Goal: Information Seeking & Learning: Learn about a topic

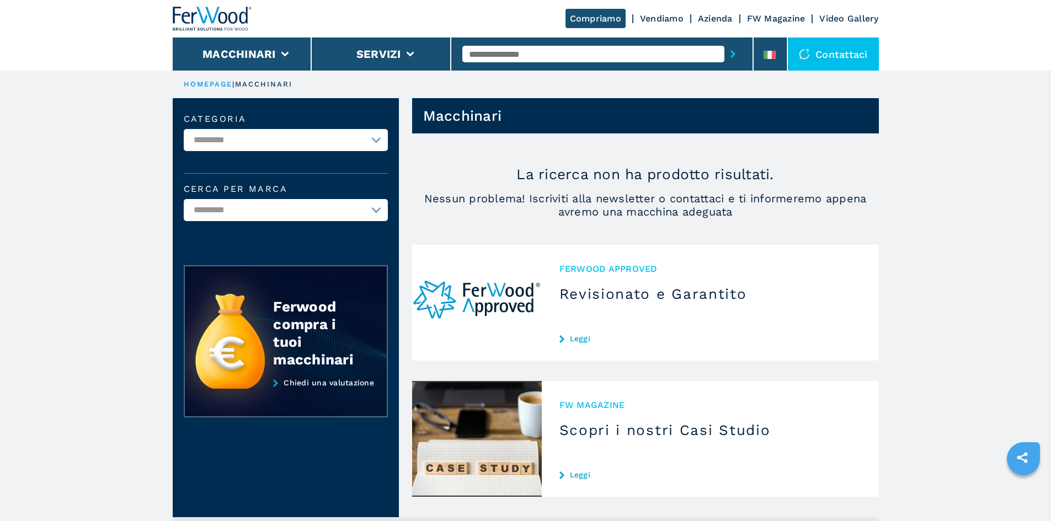
click at [558, 47] on input "text" at bounding box center [593, 54] width 262 height 17
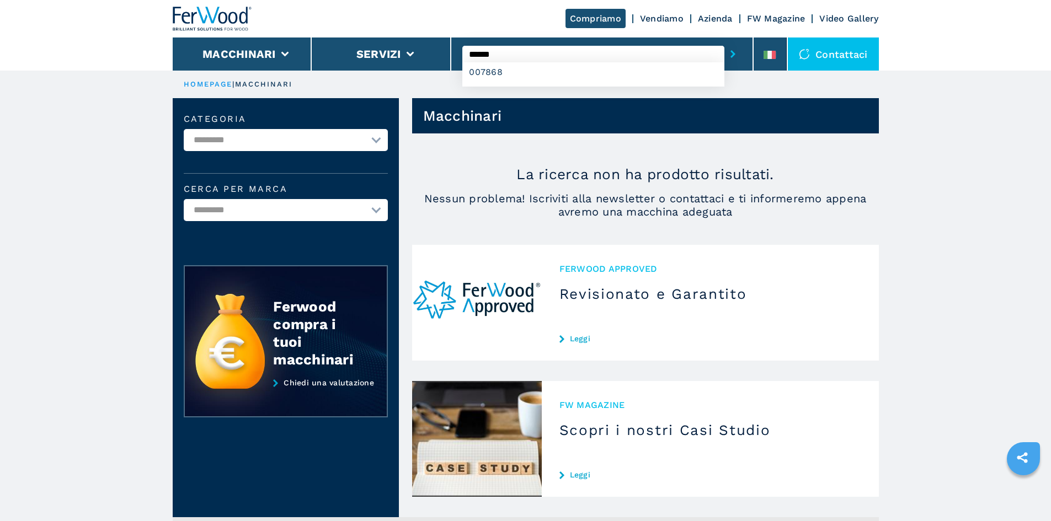
type input "******"
click at [724, 41] on button "submit-button" at bounding box center [732, 53] width 17 height 25
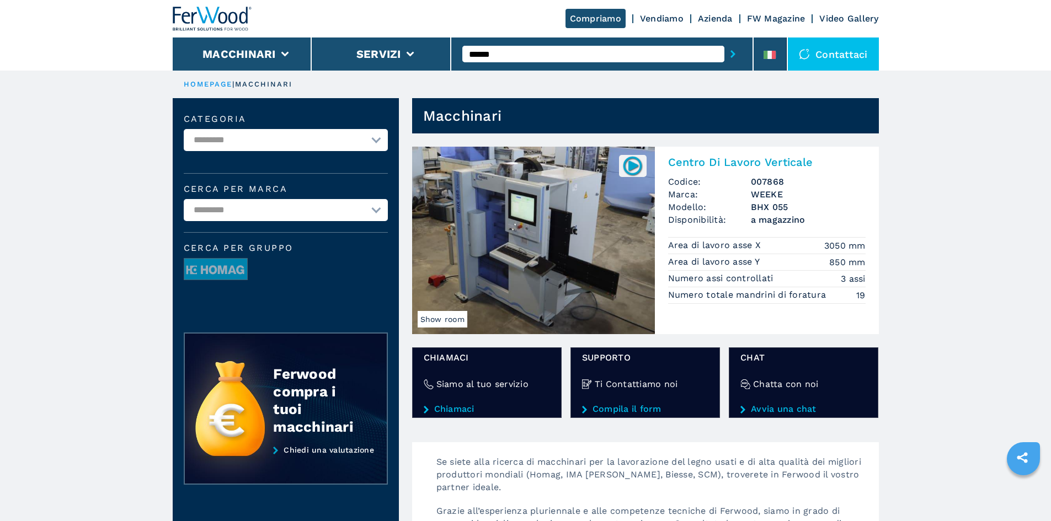
click at [582, 239] on img at bounding box center [533, 241] width 243 height 188
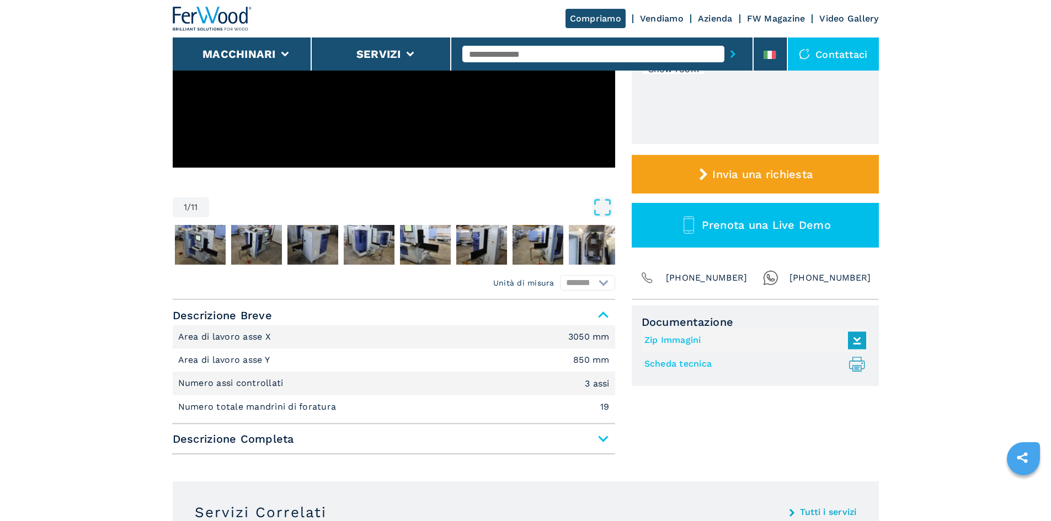
scroll to position [55, 0]
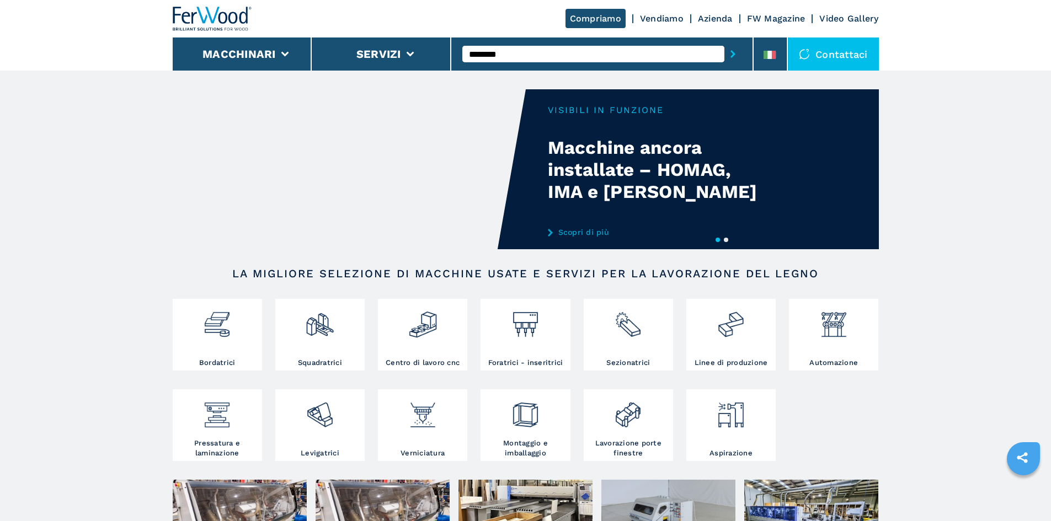
type input "********"
click at [724, 41] on button "submit-button" at bounding box center [732, 53] width 17 height 25
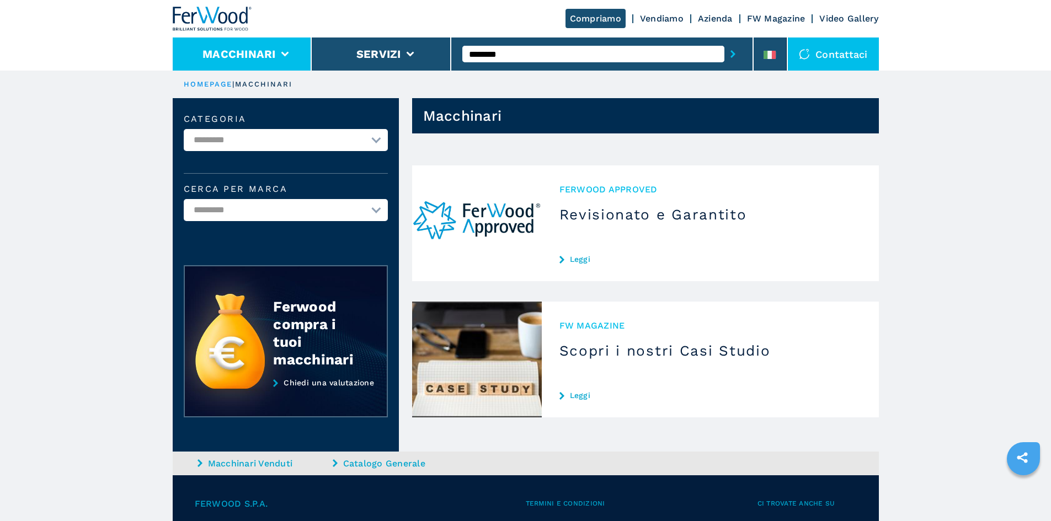
click at [226, 49] on button "Macchinari" at bounding box center [238, 53] width 73 height 13
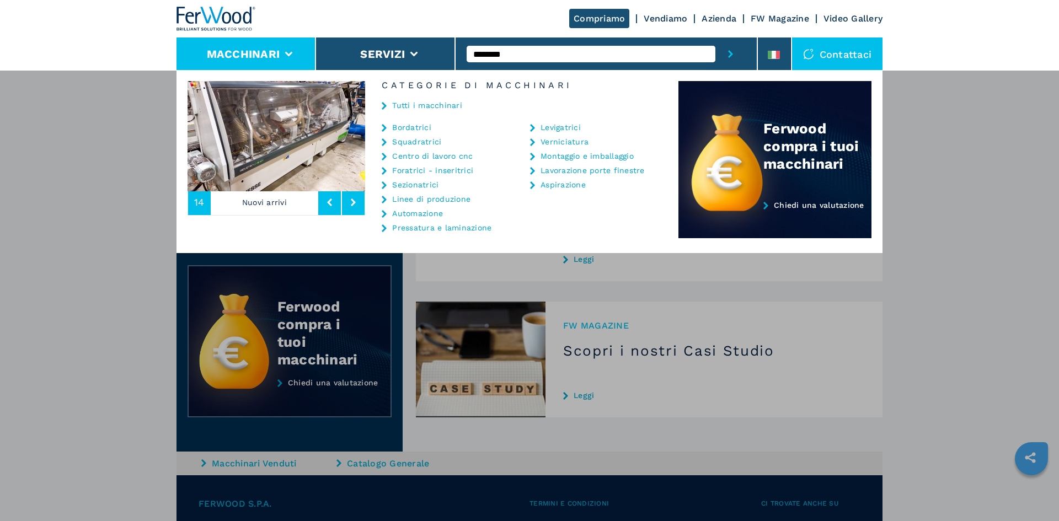
click at [379, 22] on div "Compriamo Vendiamo Azienda FW Magazine Video Gallery" at bounding box center [530, 19] width 706 height 38
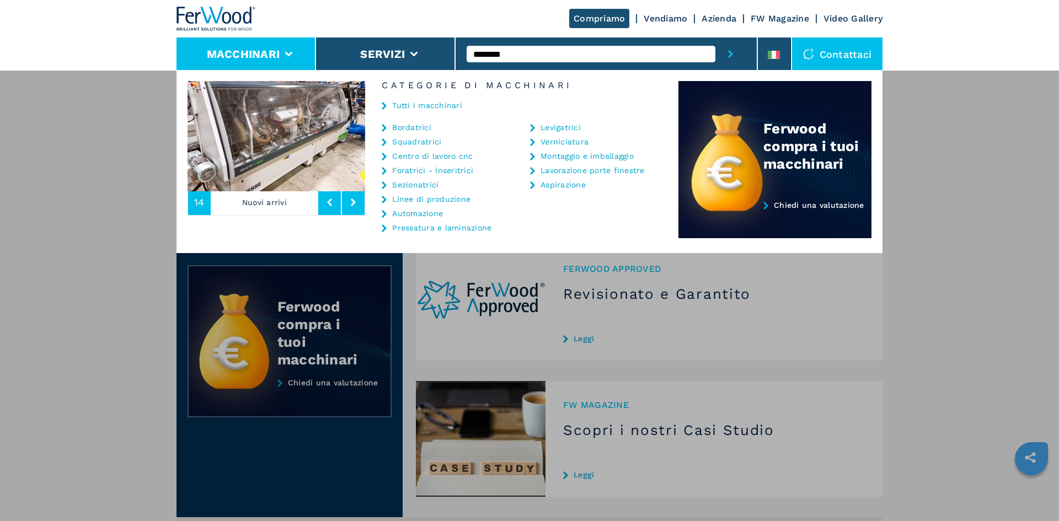
click at [221, 23] on img at bounding box center [216, 19] width 79 height 24
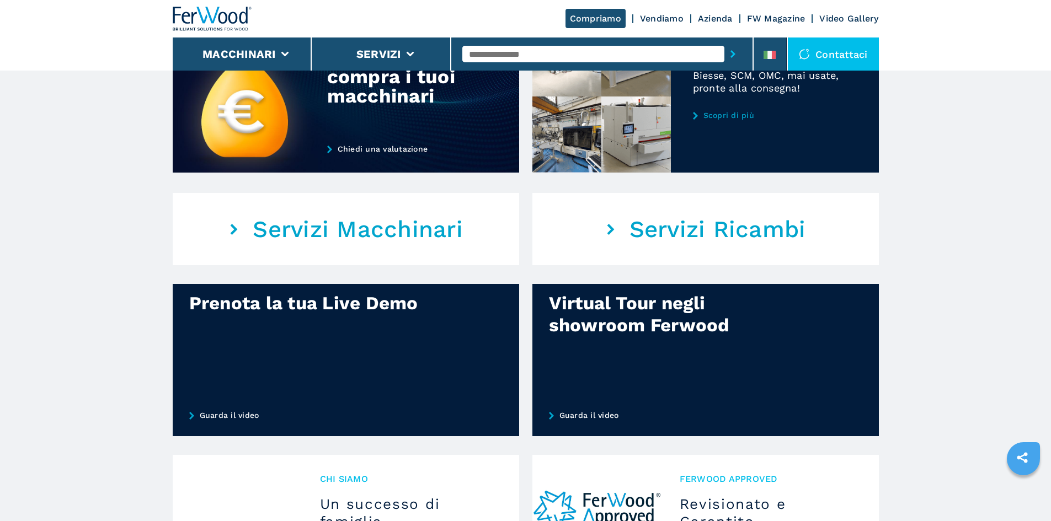
scroll to position [662, 0]
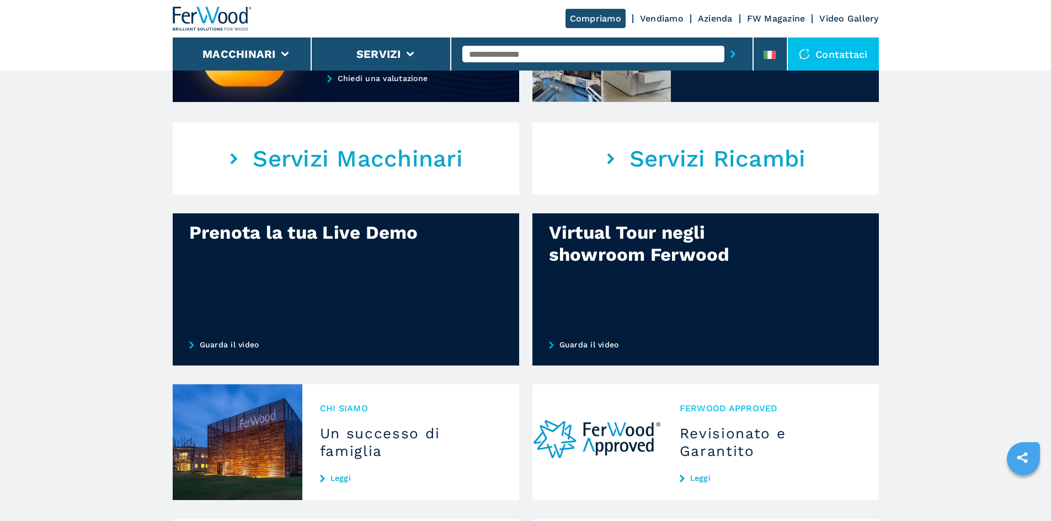
click at [360, 166] on em "Servizi Macchinari" at bounding box center [358, 159] width 210 height 28
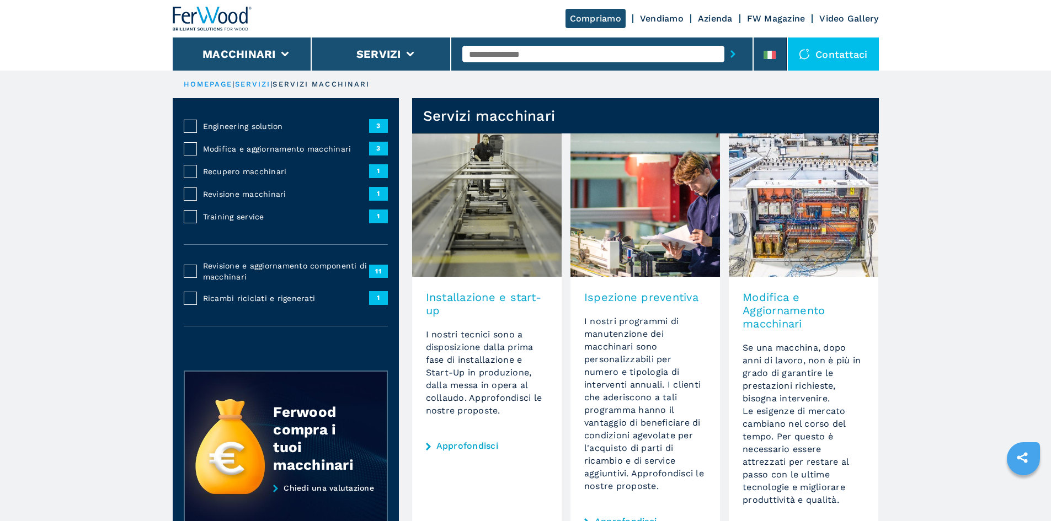
click at [194, 22] on img at bounding box center [212, 19] width 79 height 24
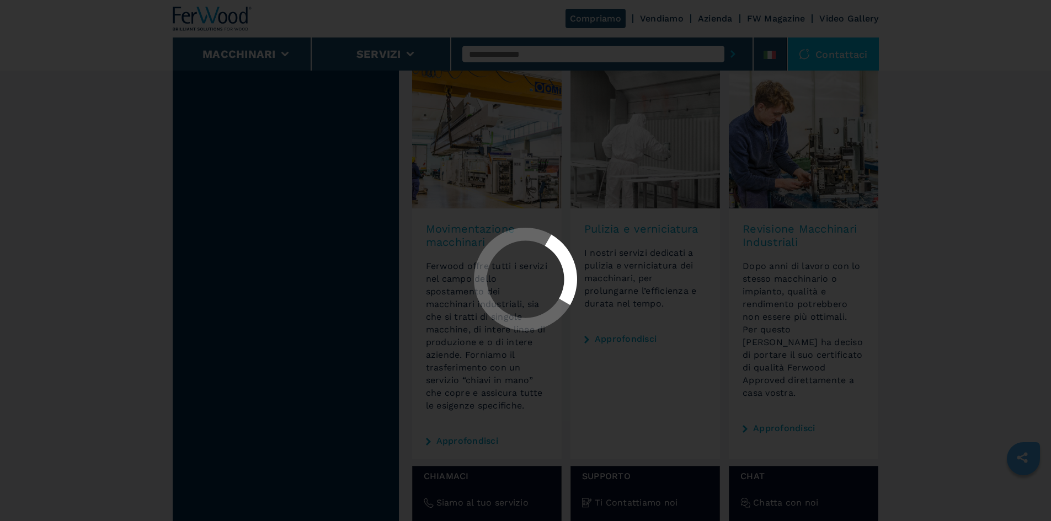
scroll to position [496, 0]
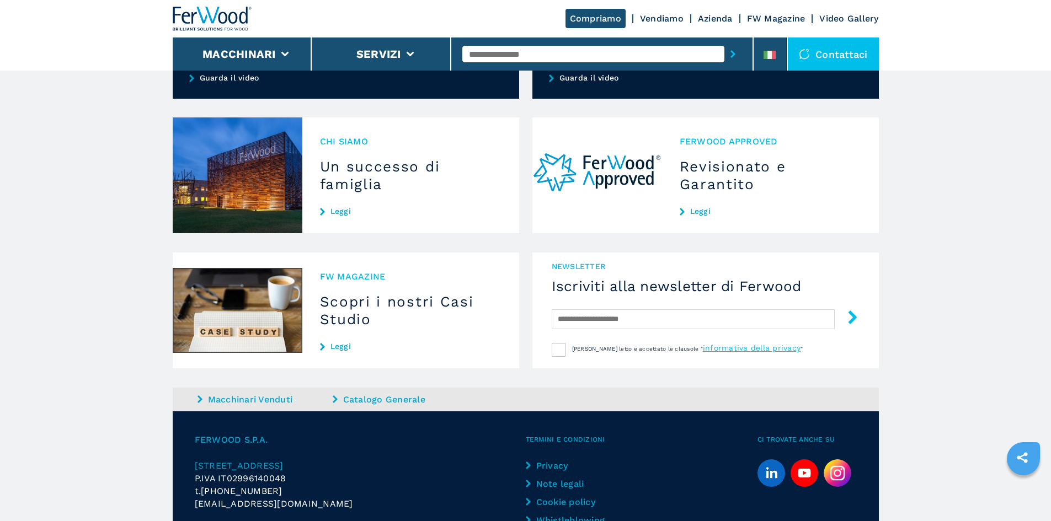
scroll to position [938, 0]
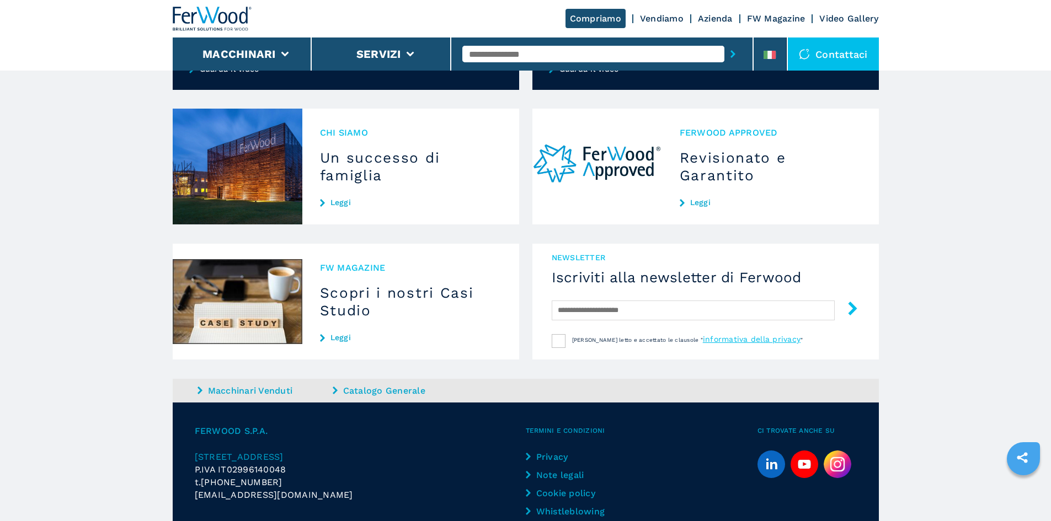
click at [726, 184] on h3 "Revisionato e Garantito" at bounding box center [770, 166] width 181 height 35
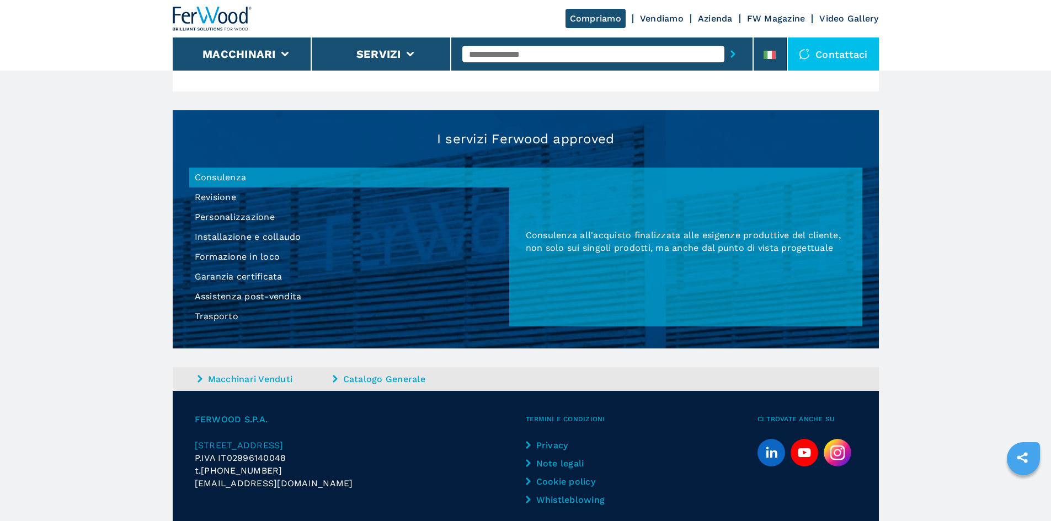
scroll to position [675, 0]
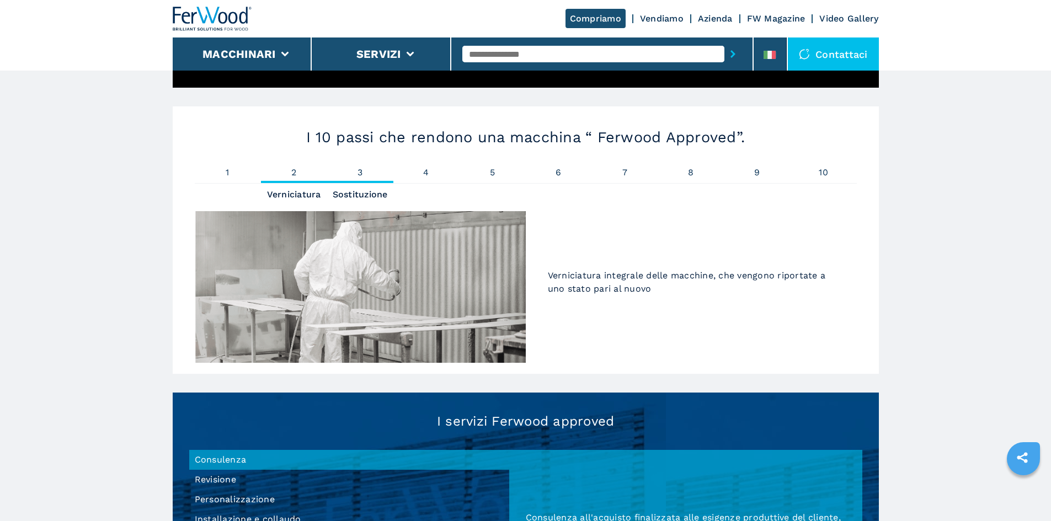
click at [366, 177] on span "3" at bounding box center [360, 172] width 66 height 9
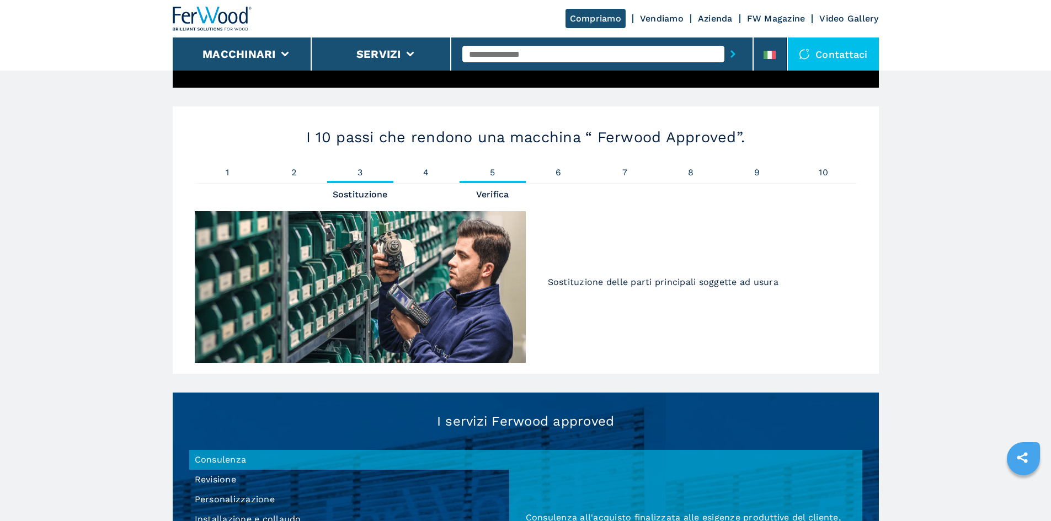
drag, startPoint x: 504, startPoint y: 173, endPoint x: 690, endPoint y: 186, distance: 186.9
click at [506, 173] on span "5" at bounding box center [492, 172] width 66 height 9
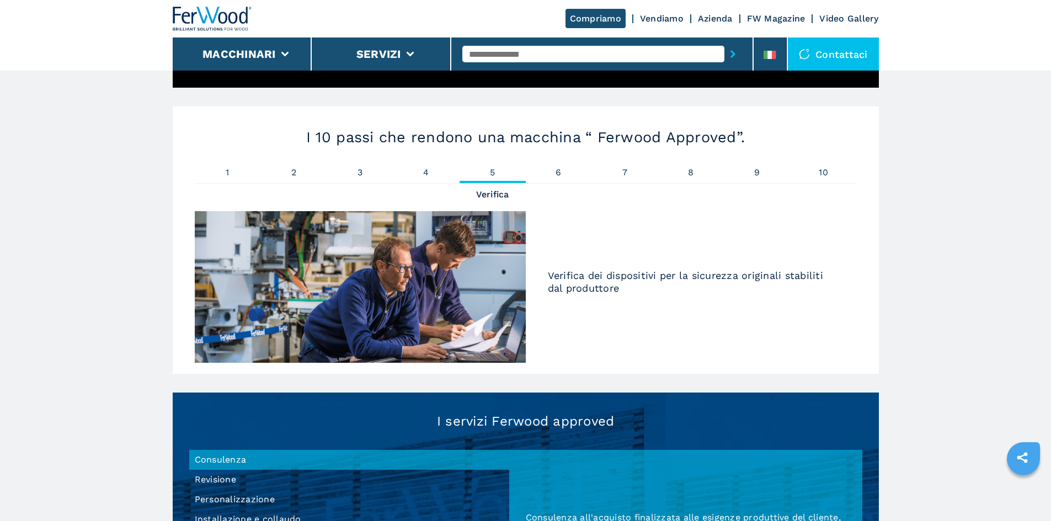
click at [796, 189] on div "I 10 passi che rendono una macchina “ Ferwood Approved”. 1 Pulitura 2 Verniciat…" at bounding box center [526, 240] width 706 height 268
click at [839, 173] on span "10" at bounding box center [823, 172] width 66 height 9
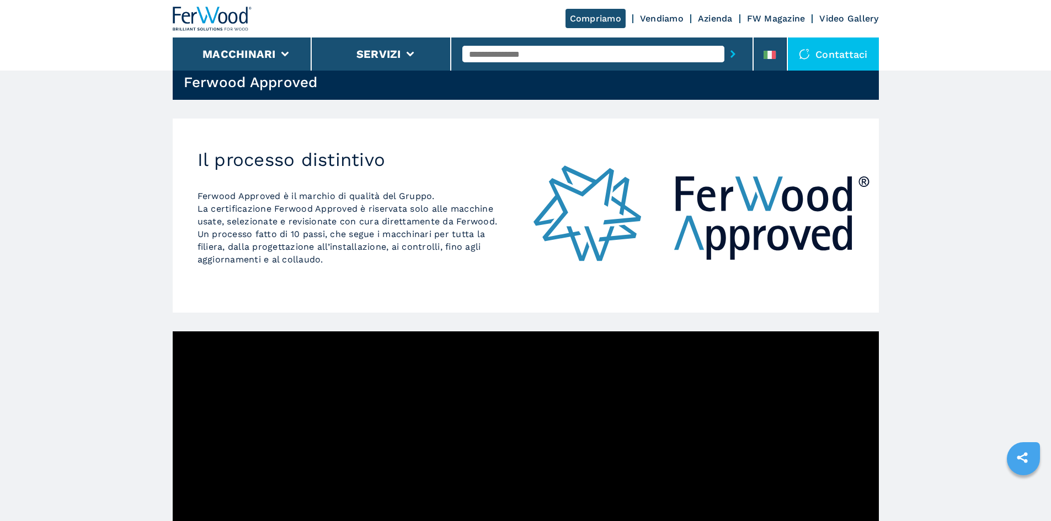
scroll to position [0, 0]
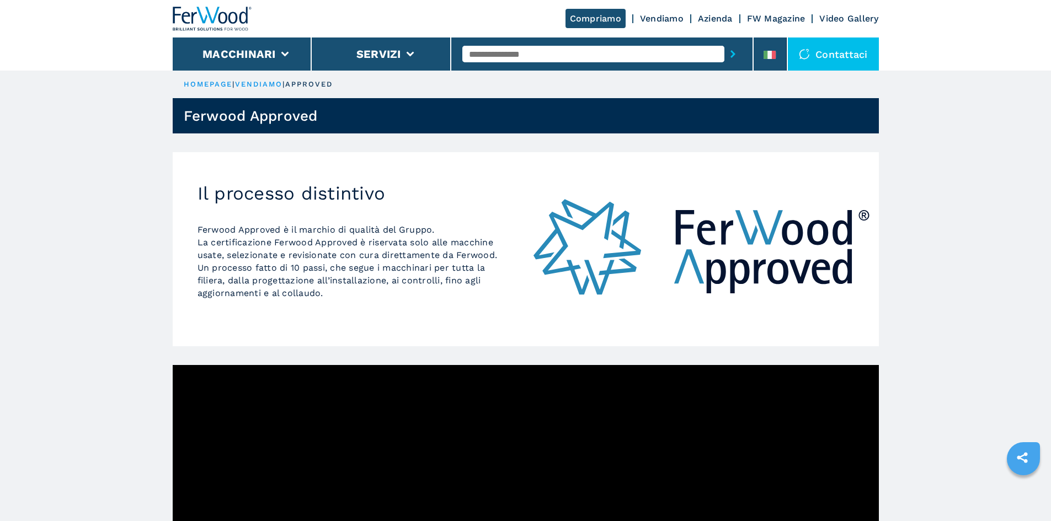
click at [327, 195] on h2 "Il processo distintivo" at bounding box center [348, 194] width 303 height 22
click at [270, 81] on link "vendiamo" at bounding box center [259, 84] width 48 height 8
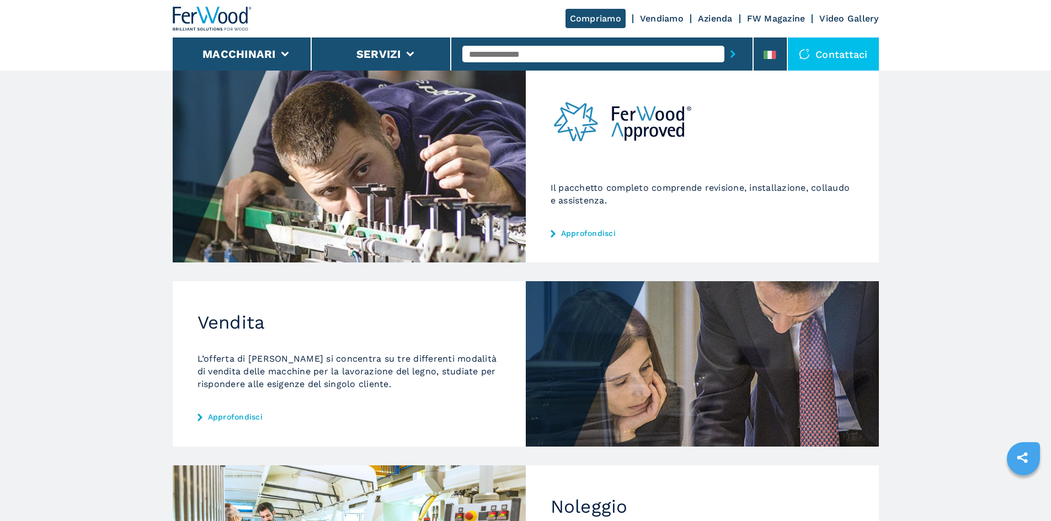
scroll to position [99, 0]
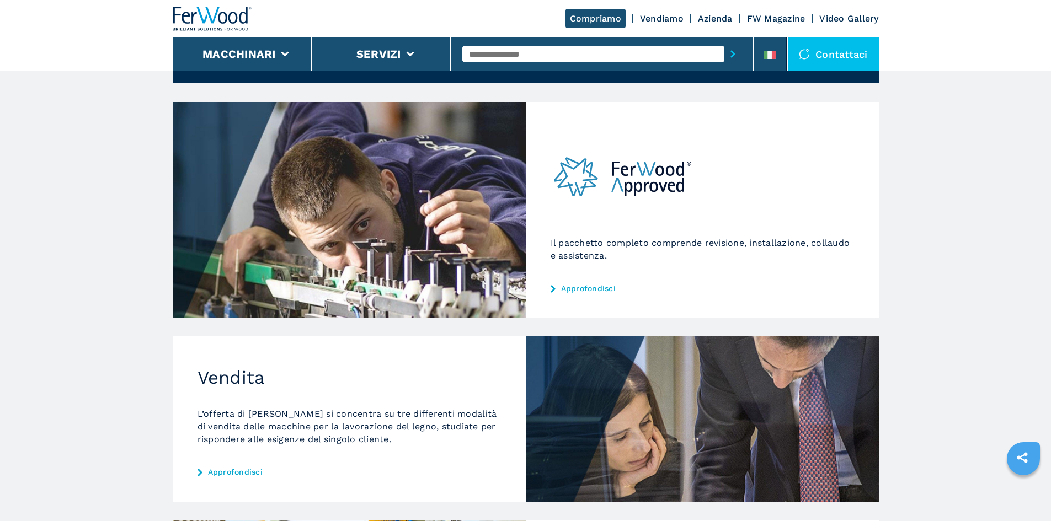
click at [625, 143] on img at bounding box center [622, 177] width 145 height 85
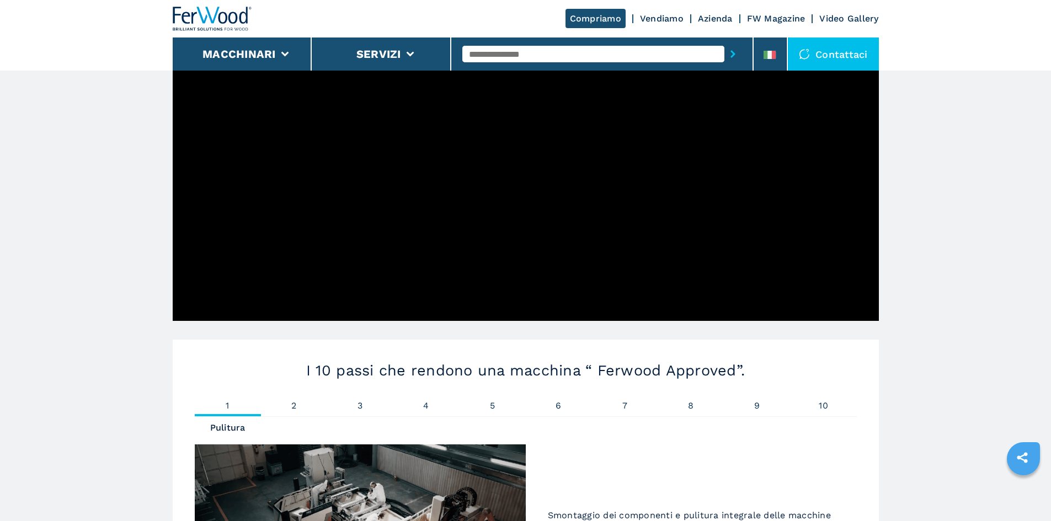
scroll to position [276, 0]
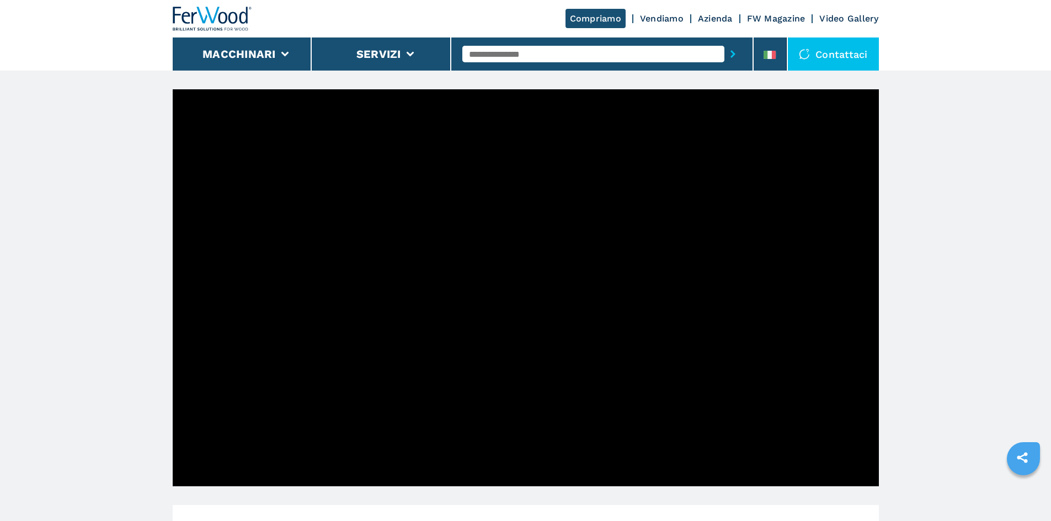
click at [714, 19] on link "Azienda" at bounding box center [715, 18] width 35 height 10
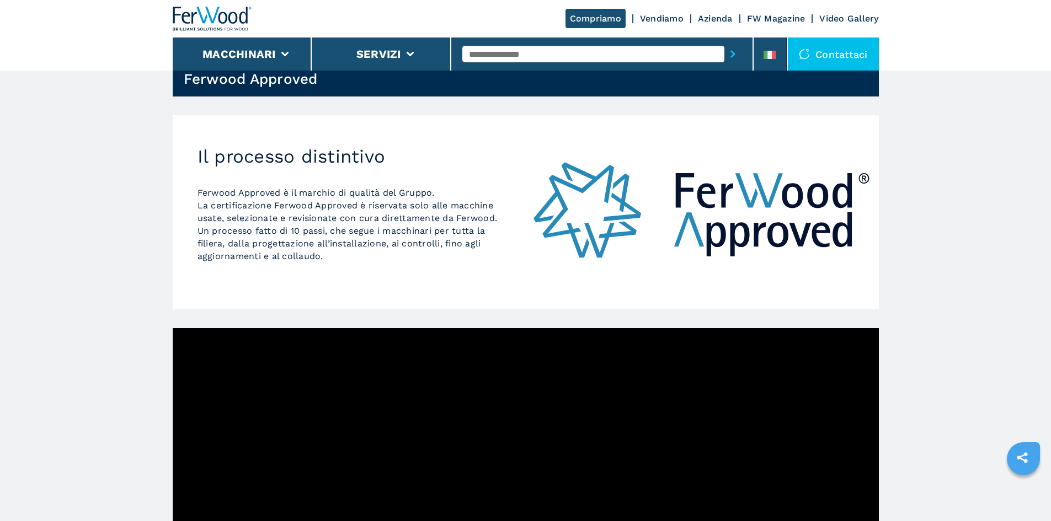
scroll to position [210, 0]
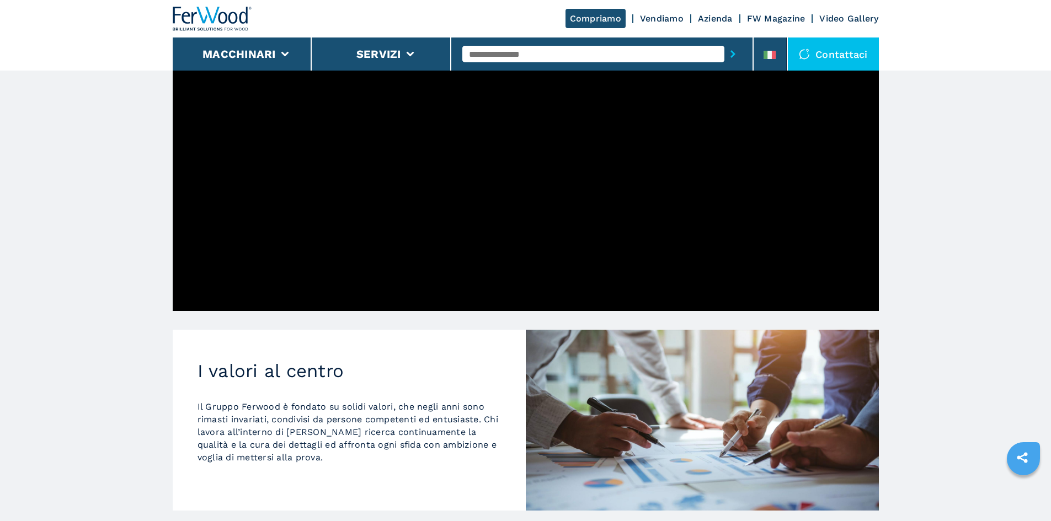
scroll to position [482, 0]
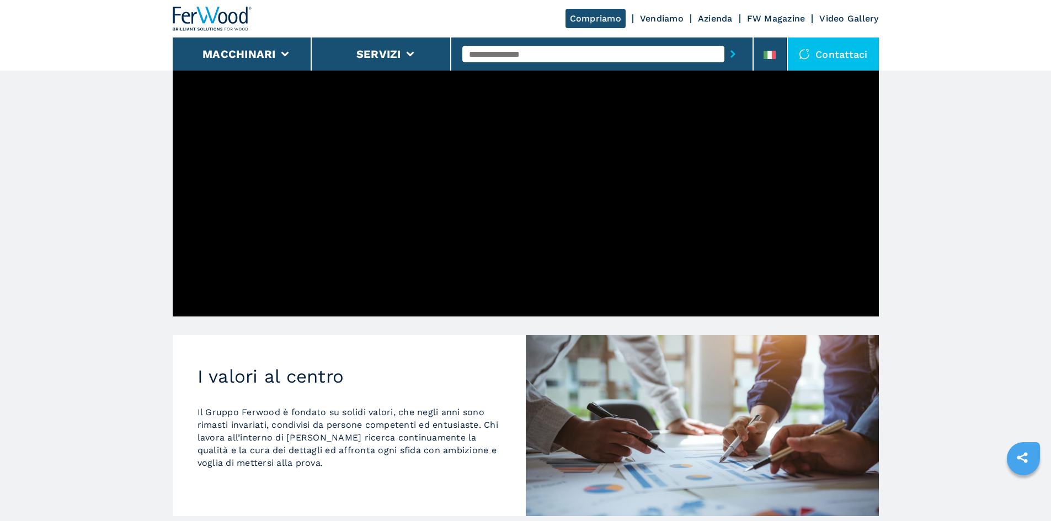
drag, startPoint x: 338, startPoint y: 390, endPoint x: 332, endPoint y: 380, distance: 11.4
click at [336, 390] on div "I valori al centro Il Gruppo Ferwood è fondato su solidi valori, che negli anni…" at bounding box center [349, 425] width 353 height 181
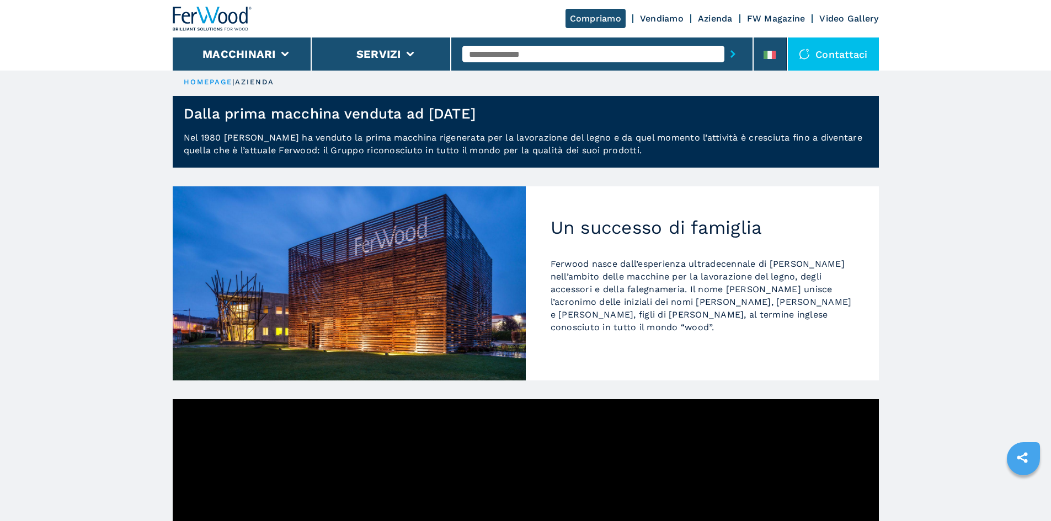
scroll to position [0, 0]
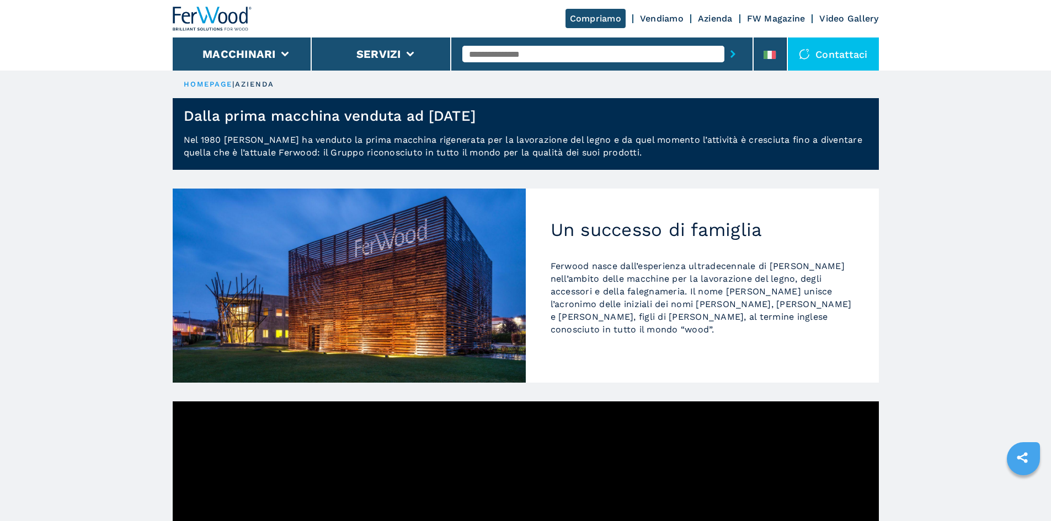
click at [724, 19] on link "Azienda" at bounding box center [715, 18] width 35 height 10
click at [407, 49] on li "Servizi" at bounding box center [382, 54] width 140 height 33
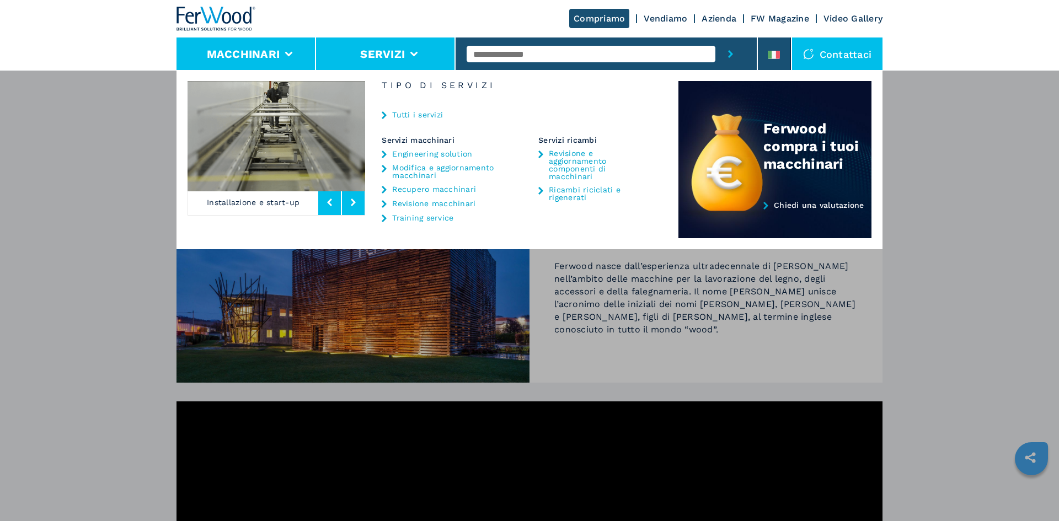
click at [290, 49] on li "Macchinari" at bounding box center [247, 54] width 140 height 33
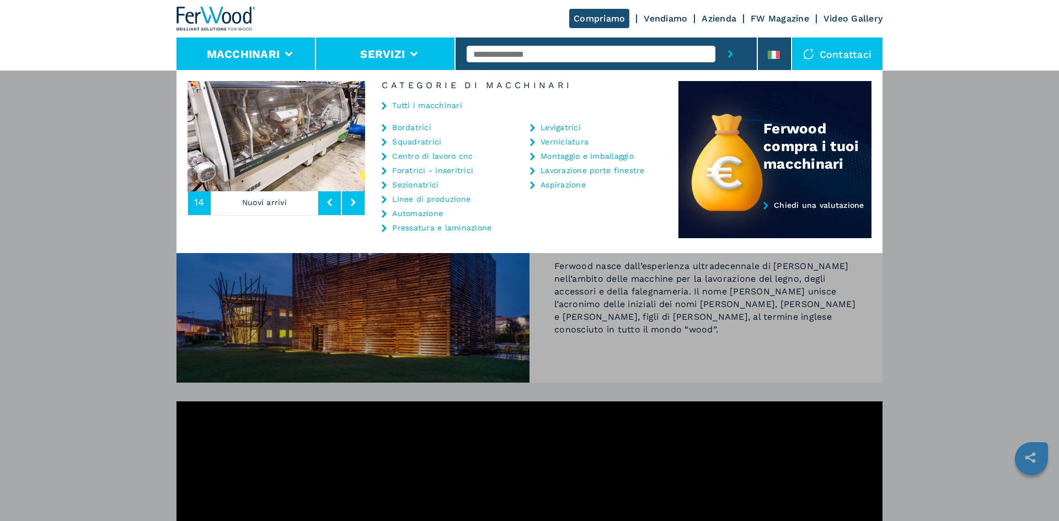
click at [414, 49] on li "Servizi" at bounding box center [386, 54] width 140 height 33
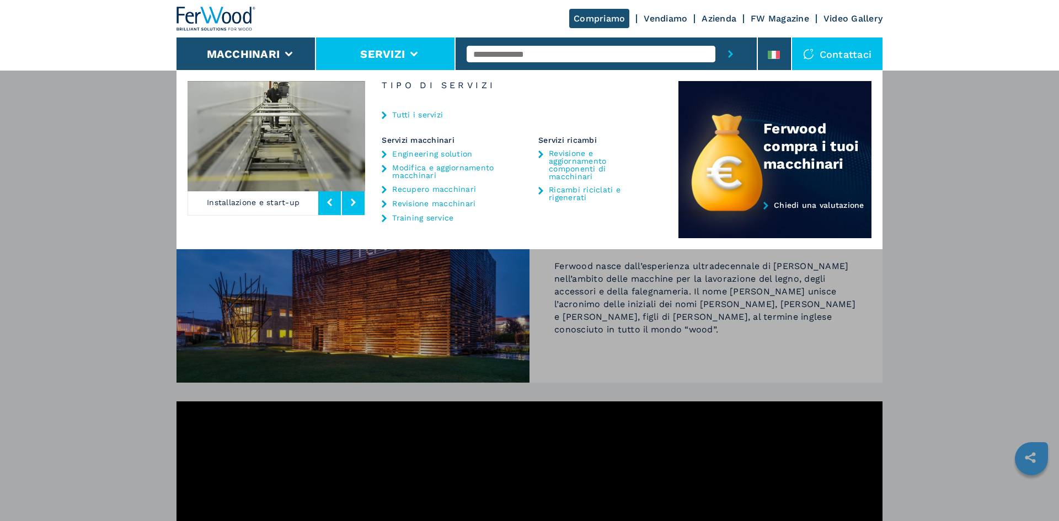
click at [408, 115] on link "Tutti i servizi" at bounding box center [417, 115] width 51 height 8
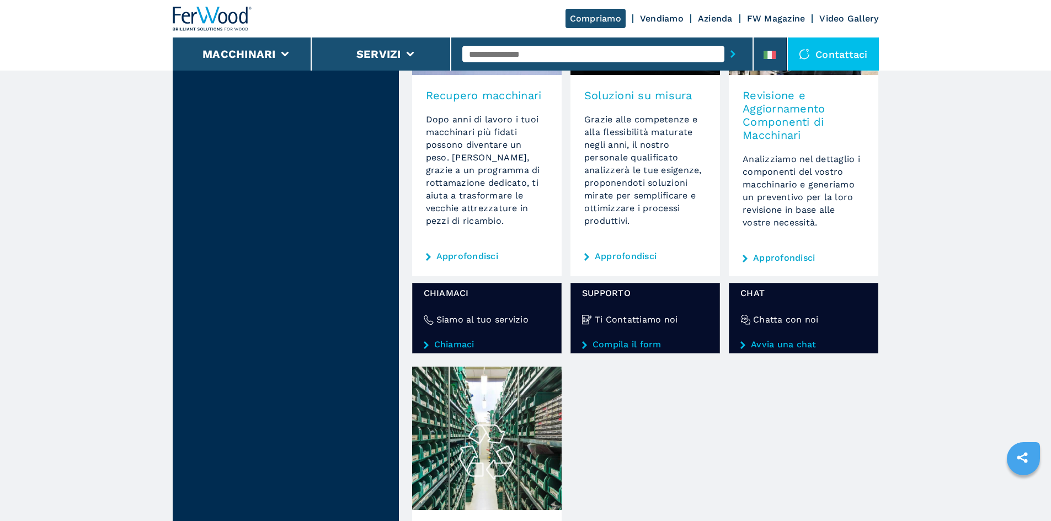
scroll to position [527, 0]
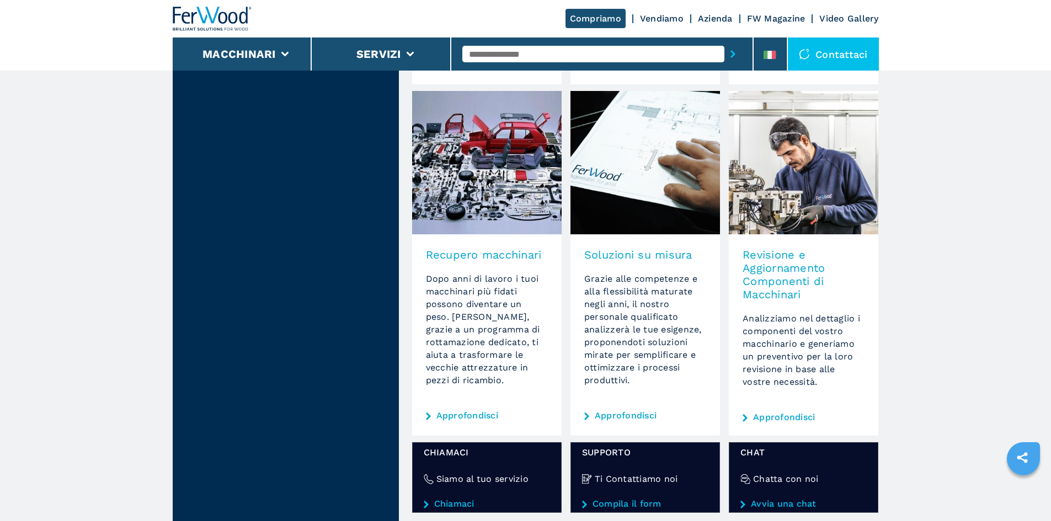
click at [627, 254] on h3 "Soluzioni su misura" at bounding box center [645, 254] width 122 height 13
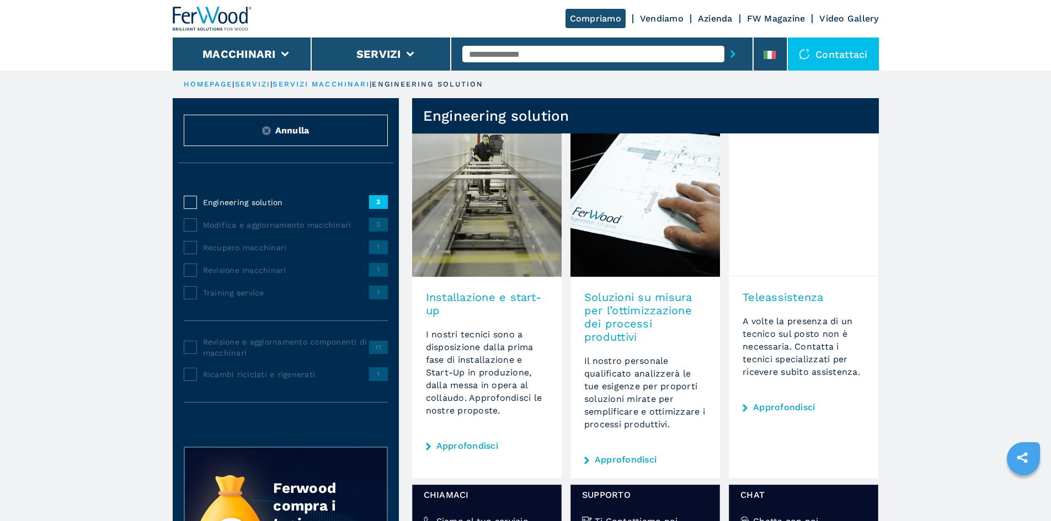
scroll to position [55, 0]
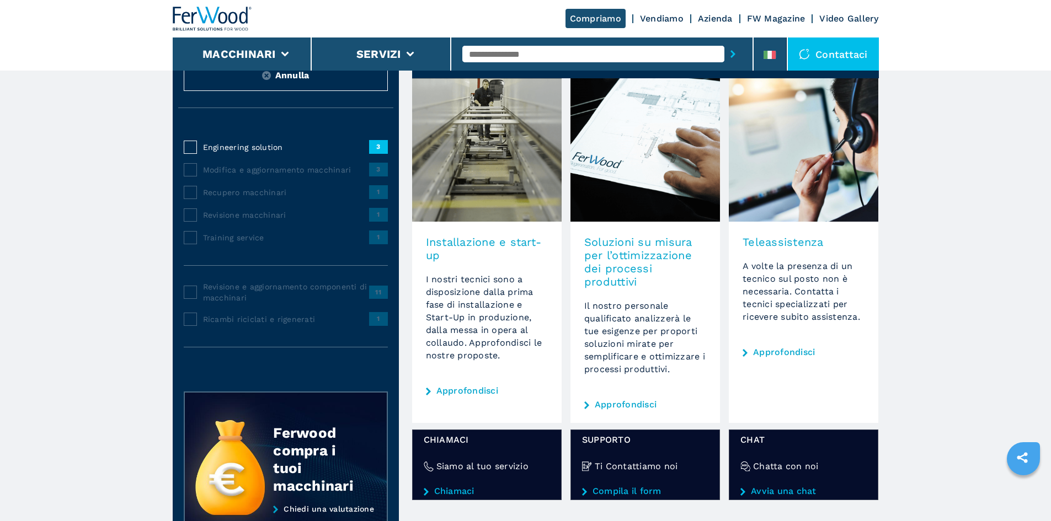
click at [617, 403] on link "Approfondisci" at bounding box center [626, 404] width 62 height 9
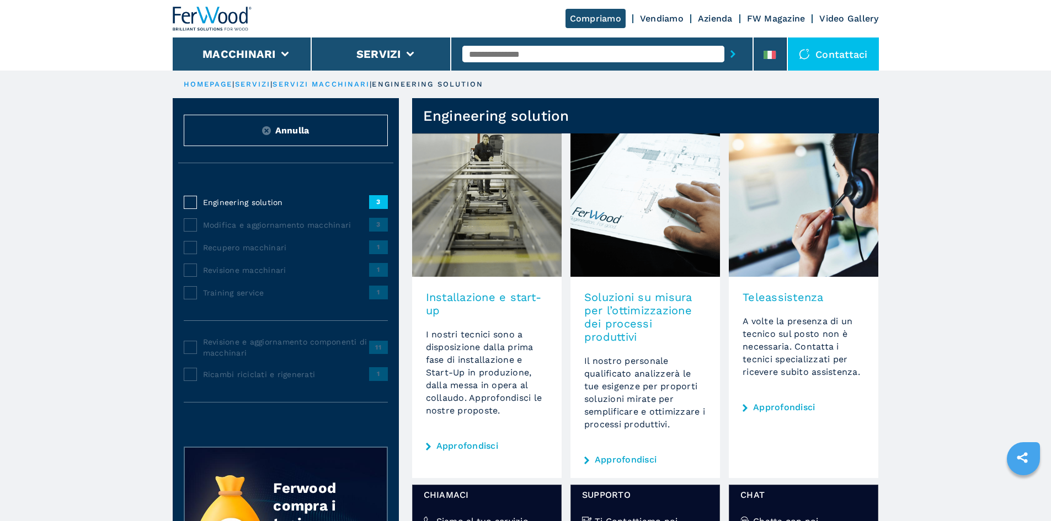
click at [458, 445] on link "Approfondisci" at bounding box center [467, 446] width 62 height 9
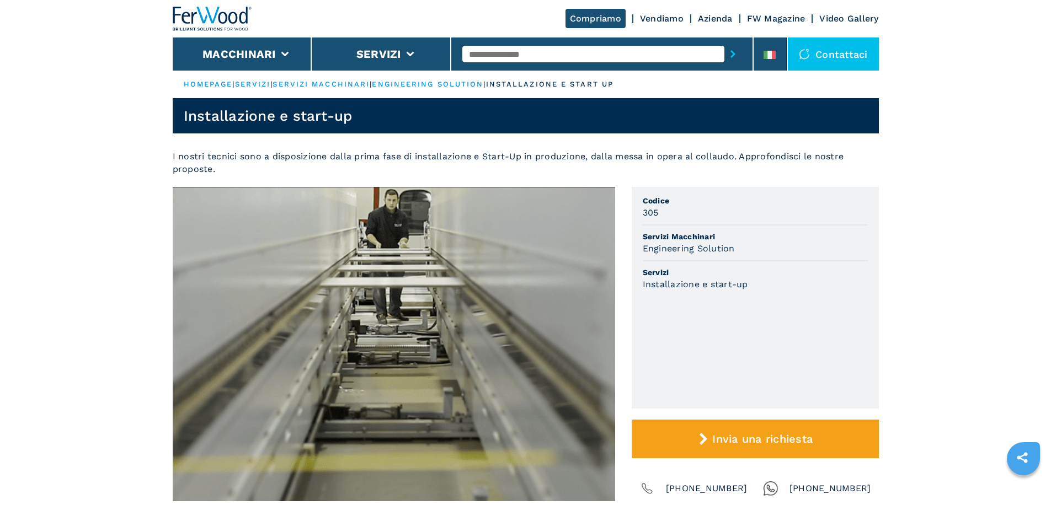
click at [271, 88] on link "servizi" at bounding box center [253, 84] width 36 height 8
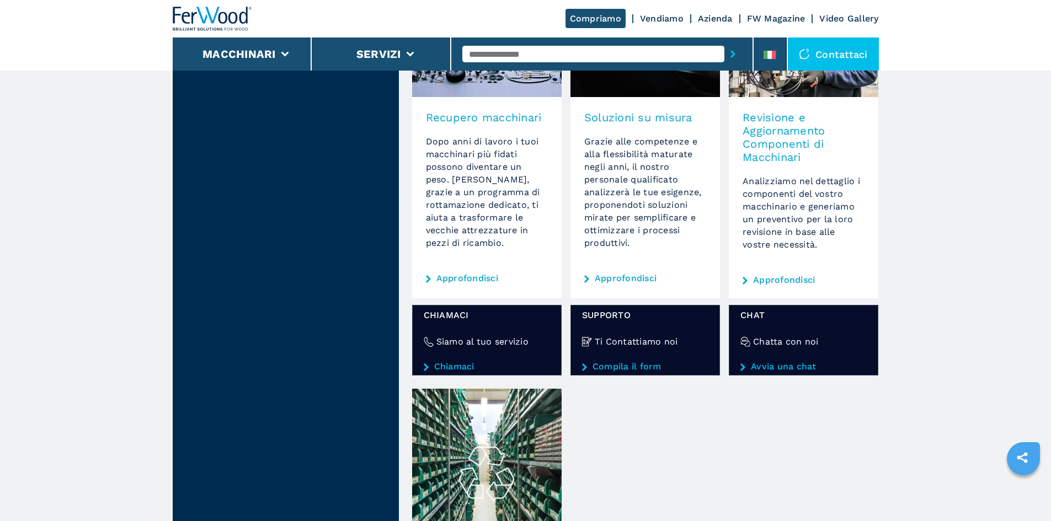
scroll to position [662, 0]
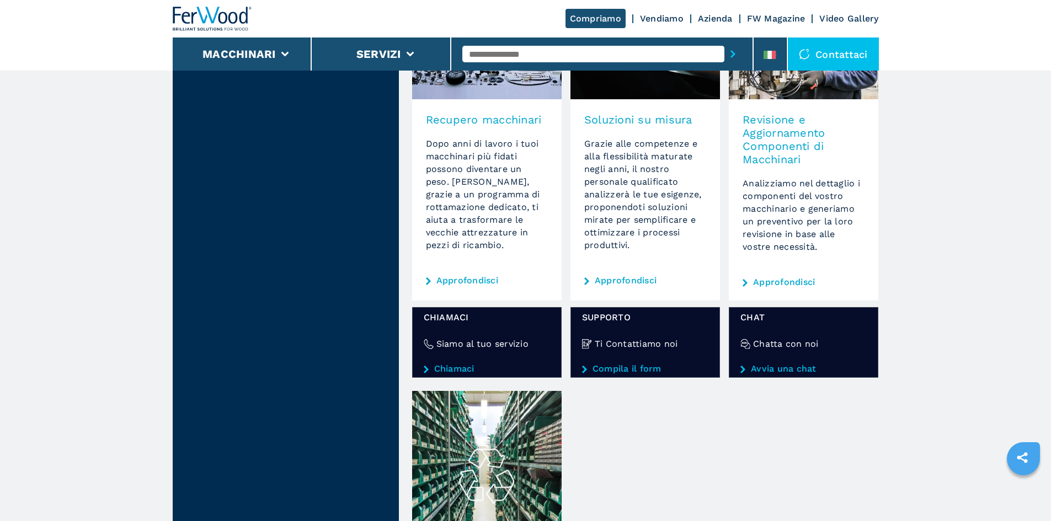
click at [786, 284] on link "Approfondisci" at bounding box center [784, 282] width 62 height 9
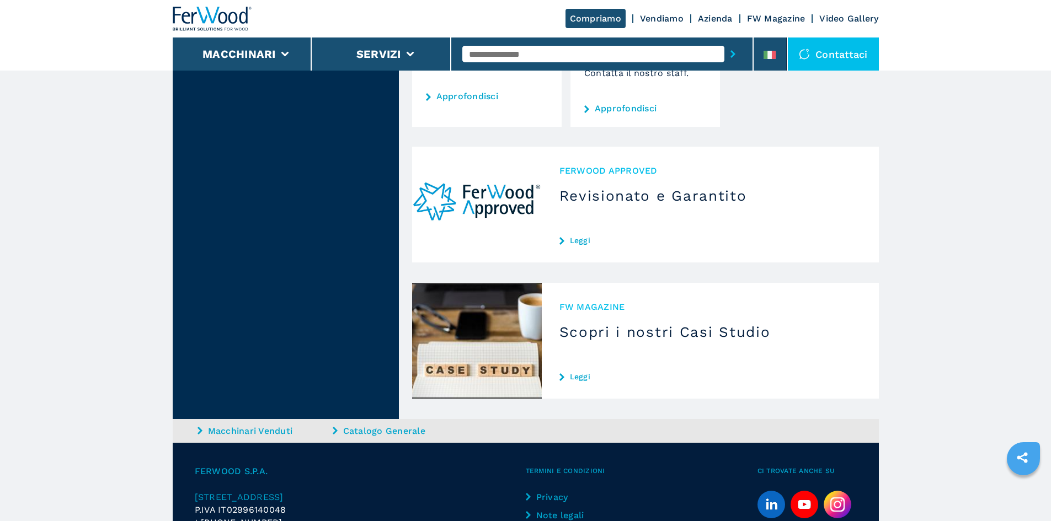
scroll to position [1434, 0]
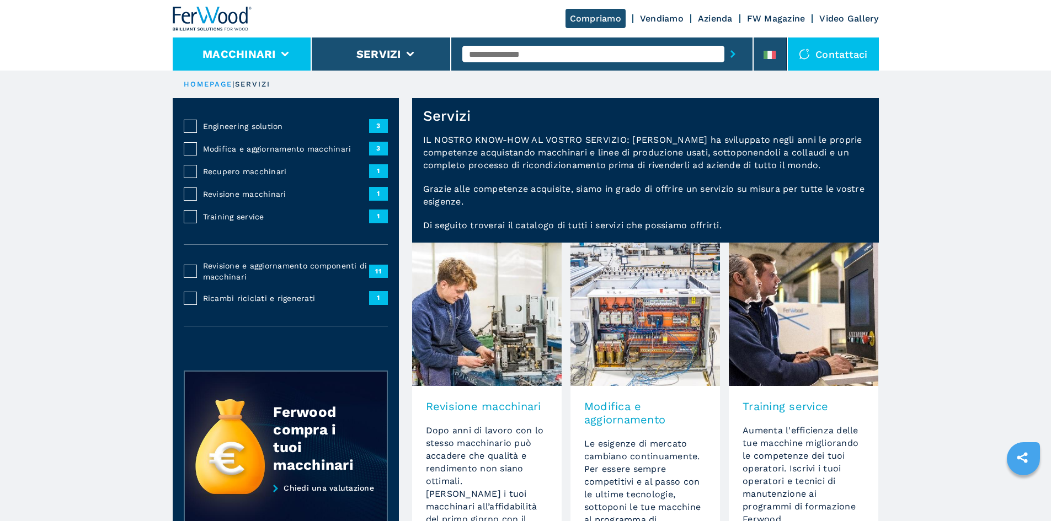
click at [273, 50] on button "Macchinari" at bounding box center [238, 53] width 73 height 13
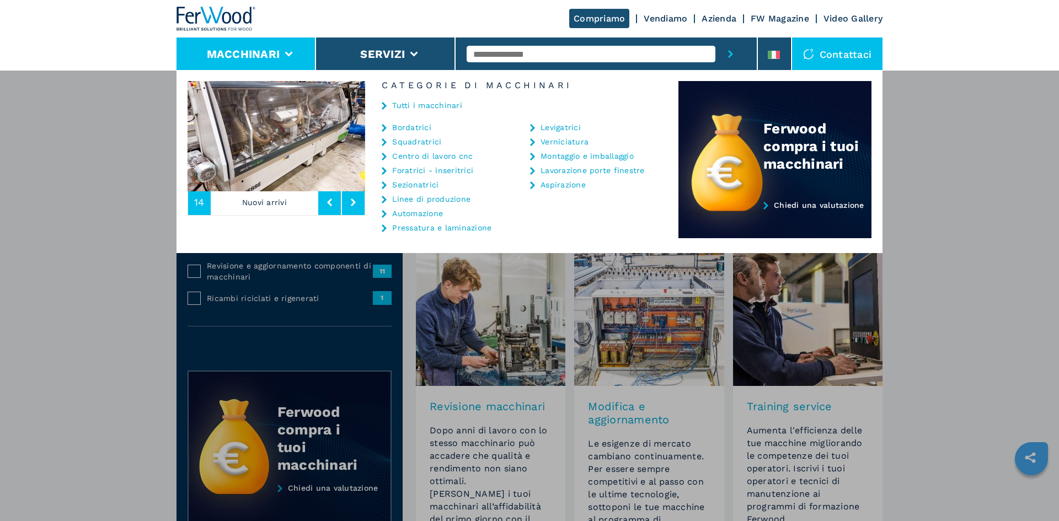
click at [216, 24] on img at bounding box center [216, 19] width 79 height 24
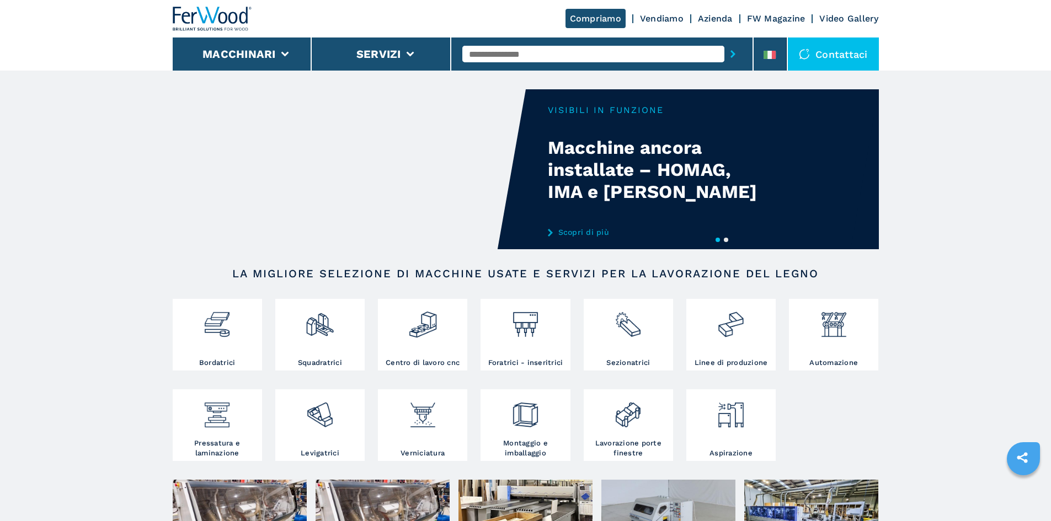
click at [776, 21] on link "FW Magazine" at bounding box center [776, 18] width 58 height 10
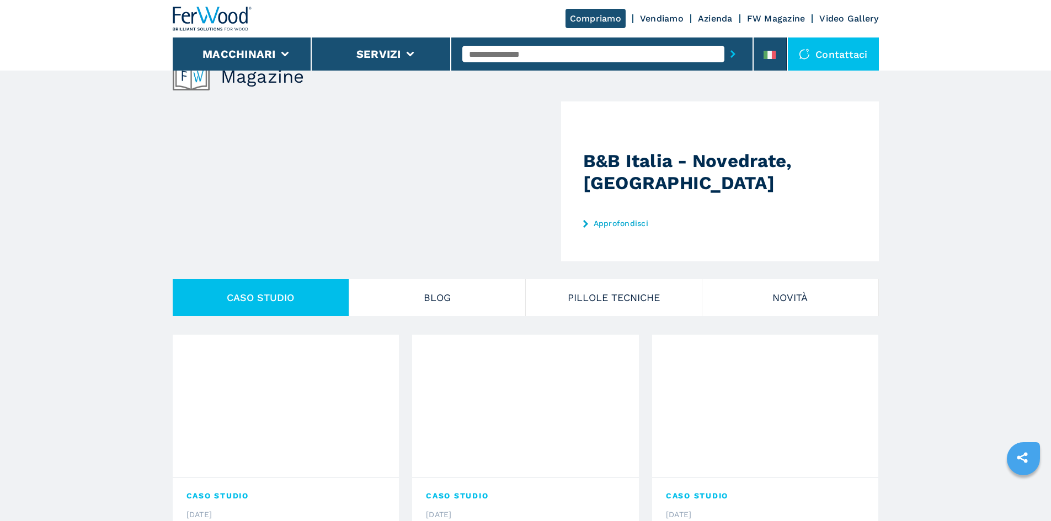
scroll to position [110, 0]
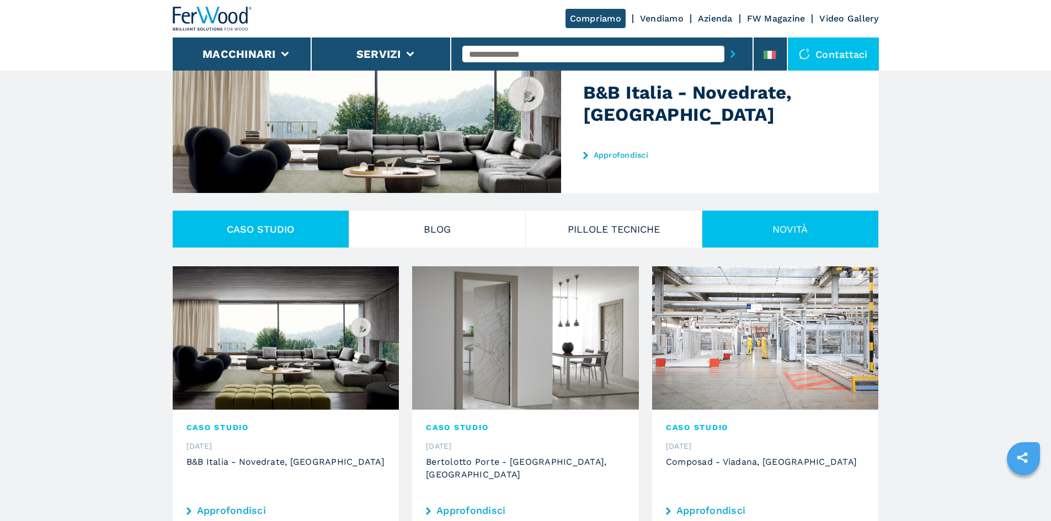
click at [768, 222] on button "Novità" at bounding box center [790, 229] width 177 height 37
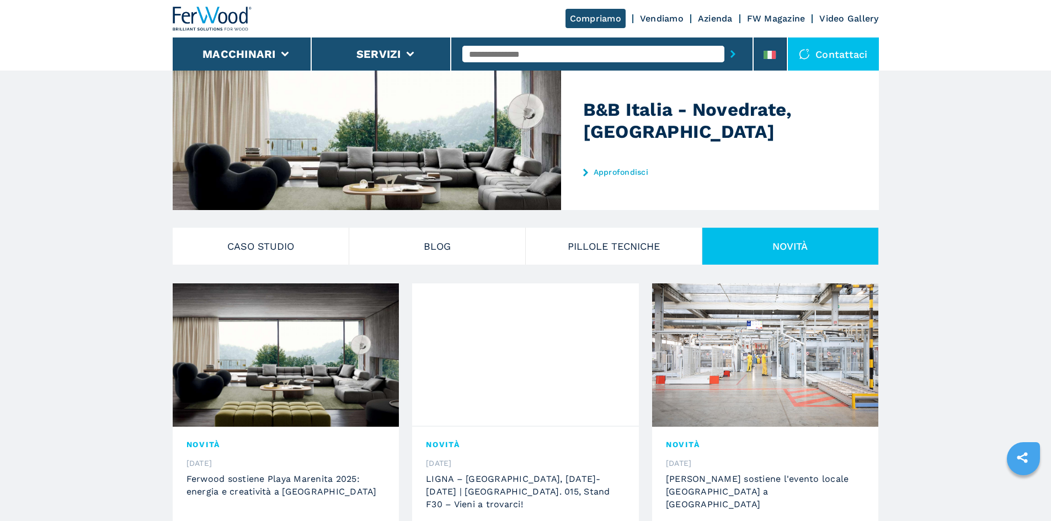
scroll to position [0, 0]
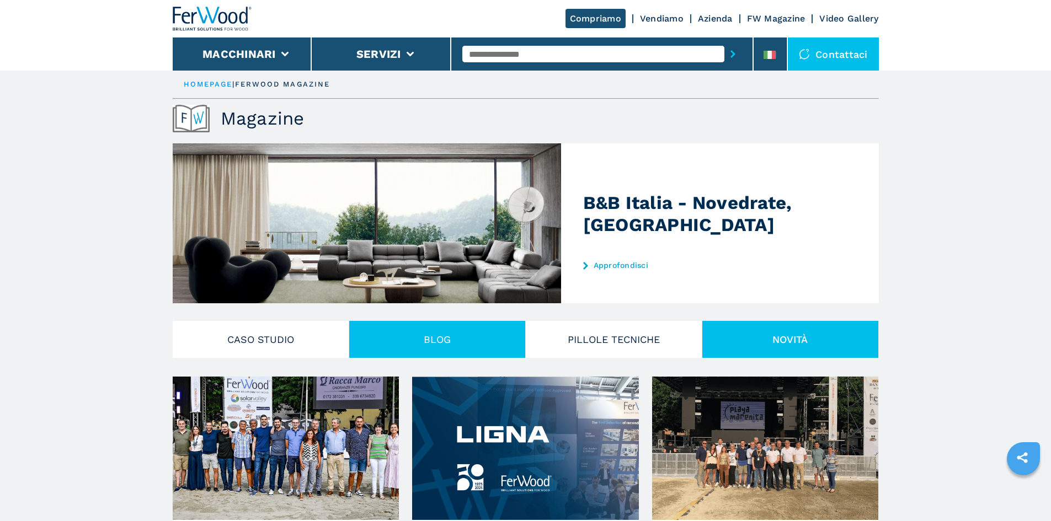
click at [452, 334] on button "Blog" at bounding box center [437, 339] width 177 height 37
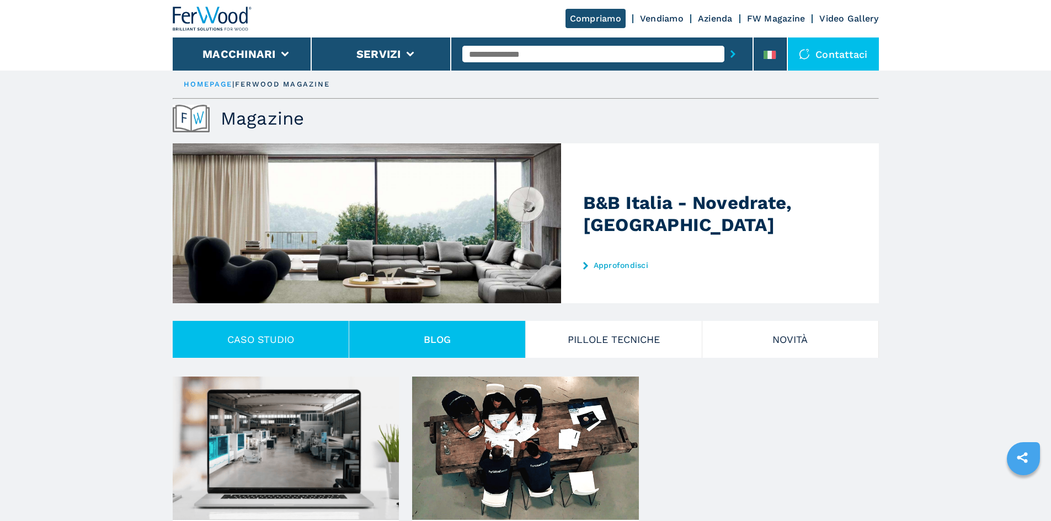
click at [289, 336] on button "CASO STUDIO" at bounding box center [261, 339] width 177 height 37
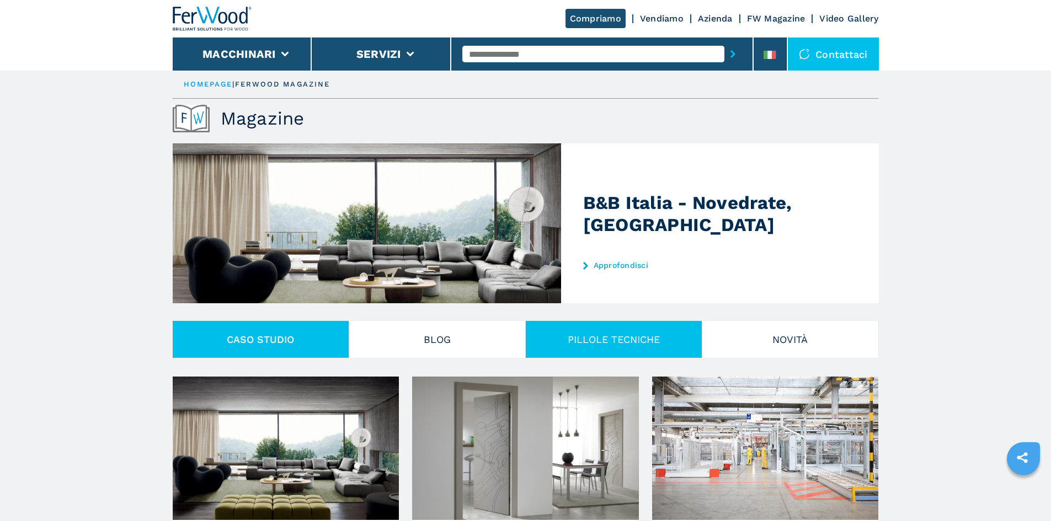
click at [629, 328] on button "PILLOLE TECNICHE" at bounding box center [614, 339] width 177 height 37
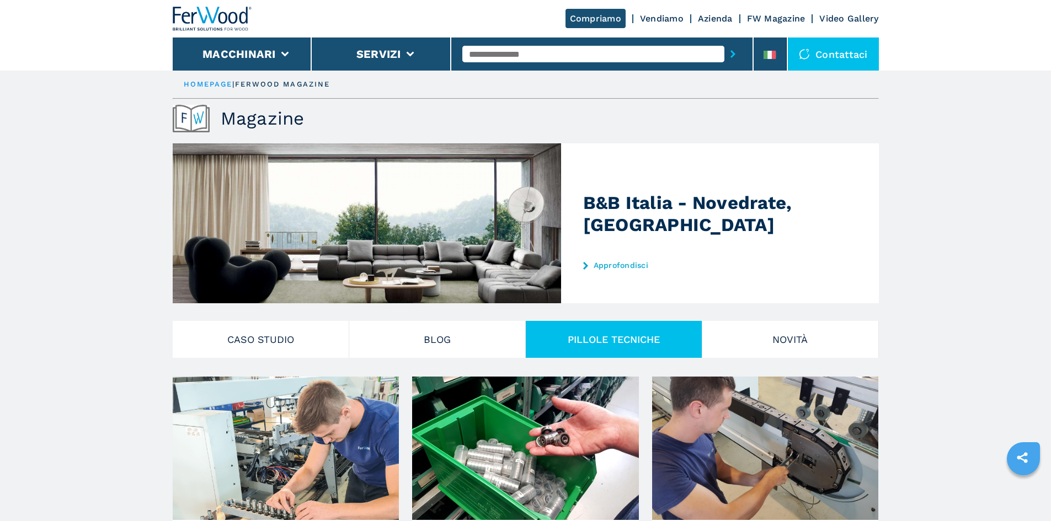
click at [201, 22] on img at bounding box center [212, 19] width 79 height 24
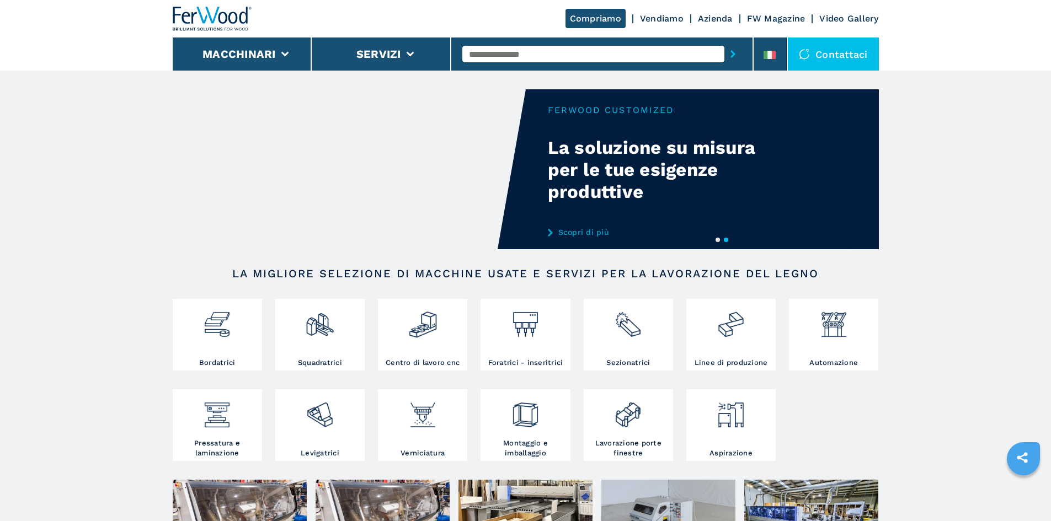
click at [580, 190] on div "Your browser does not support the video tag." at bounding box center [526, 169] width 706 height 160
click at [567, 232] on link "Scopri di più" at bounding box center [656, 232] width 216 height 9
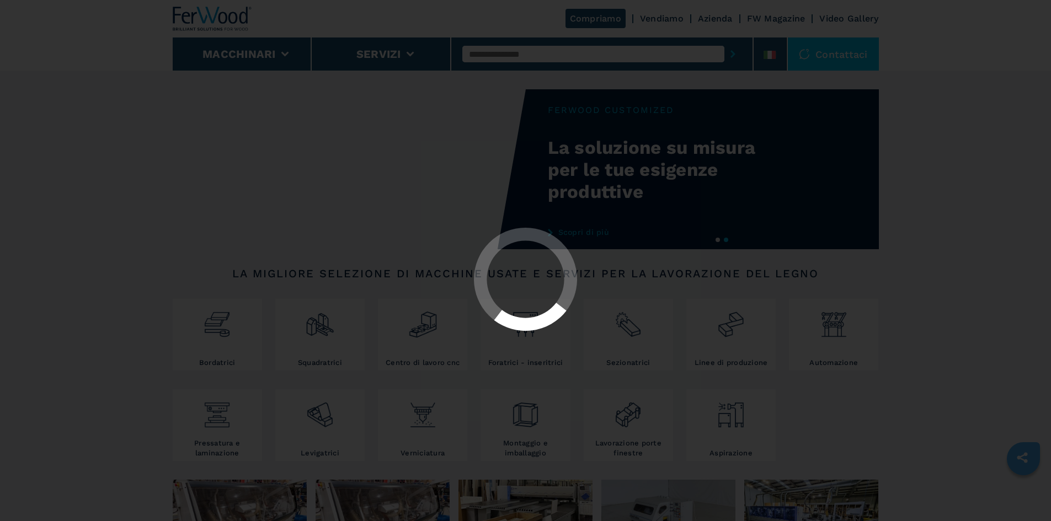
select select "**********"
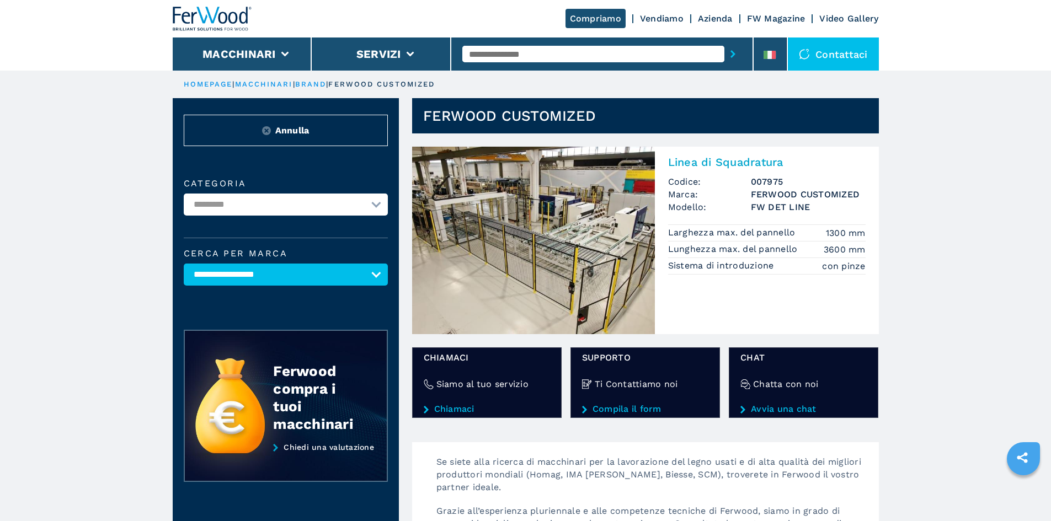
click at [499, 112] on h1 "FERWOOD CUSTOMIZED" at bounding box center [509, 116] width 173 height 18
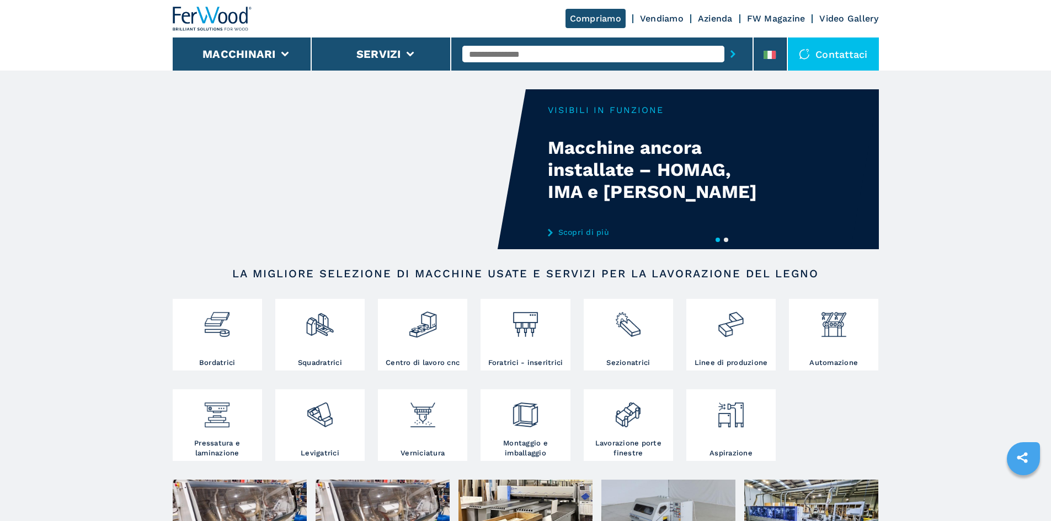
click at [725, 240] on button "2" at bounding box center [726, 240] width 4 height 4
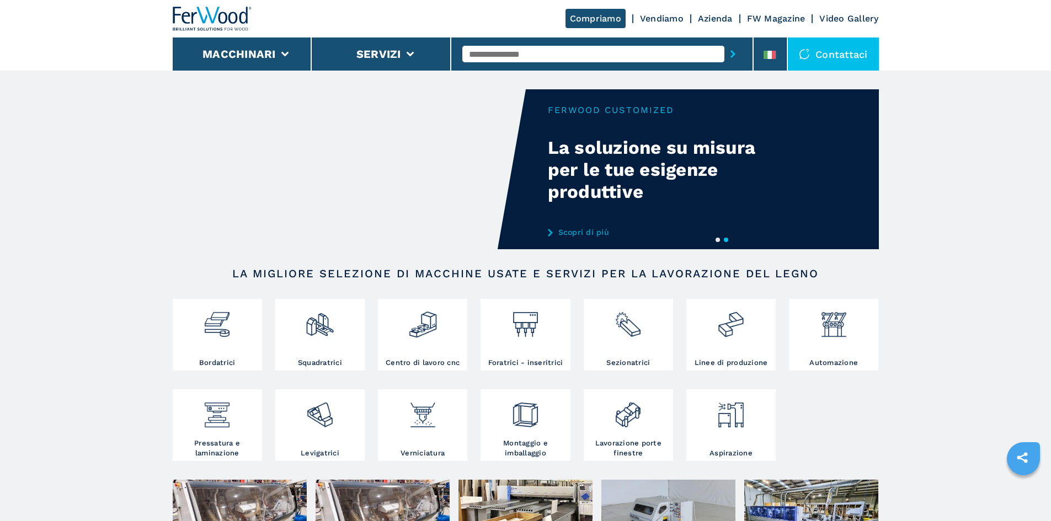
click at [563, 230] on link "Scopri di più" at bounding box center [656, 232] width 216 height 9
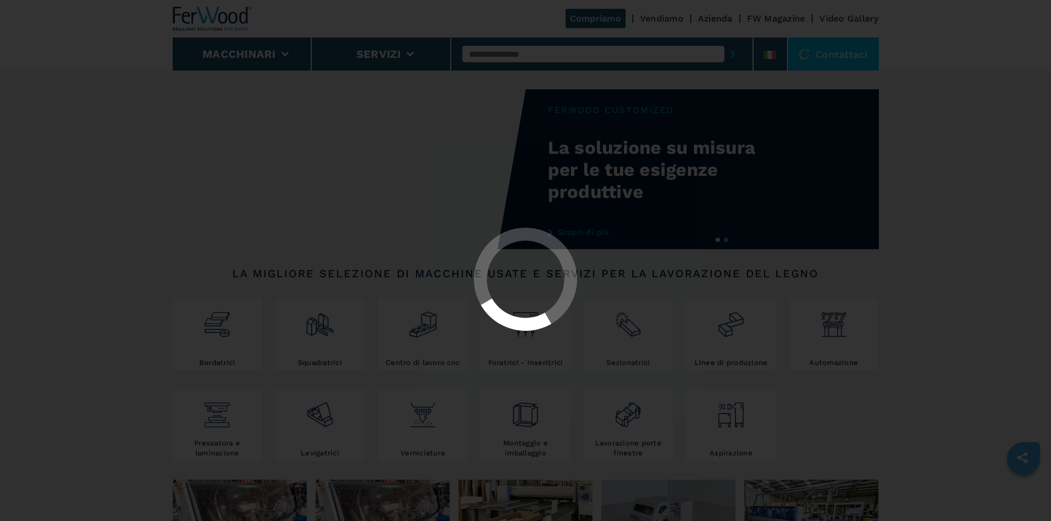
select select "**********"
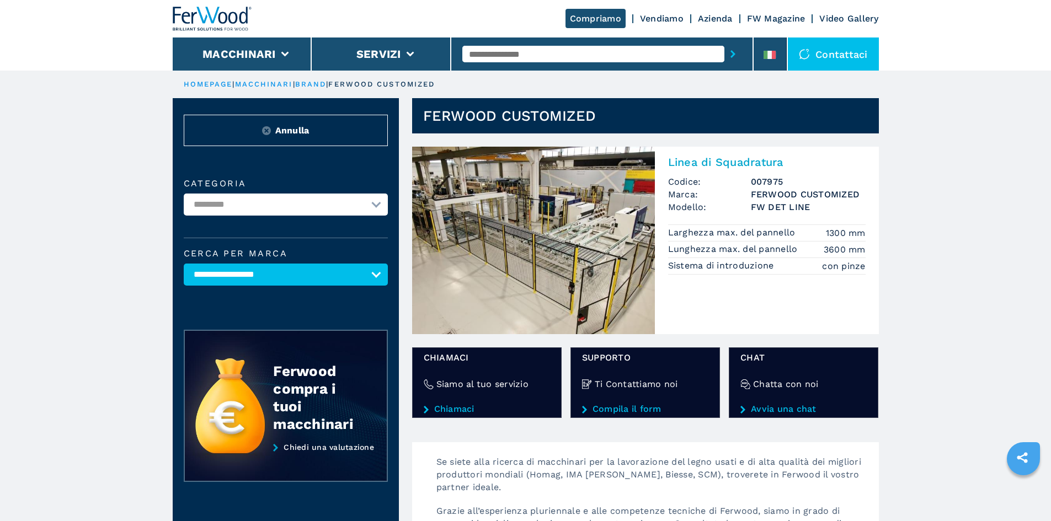
click at [282, 282] on select "**********" at bounding box center [286, 275] width 204 height 22
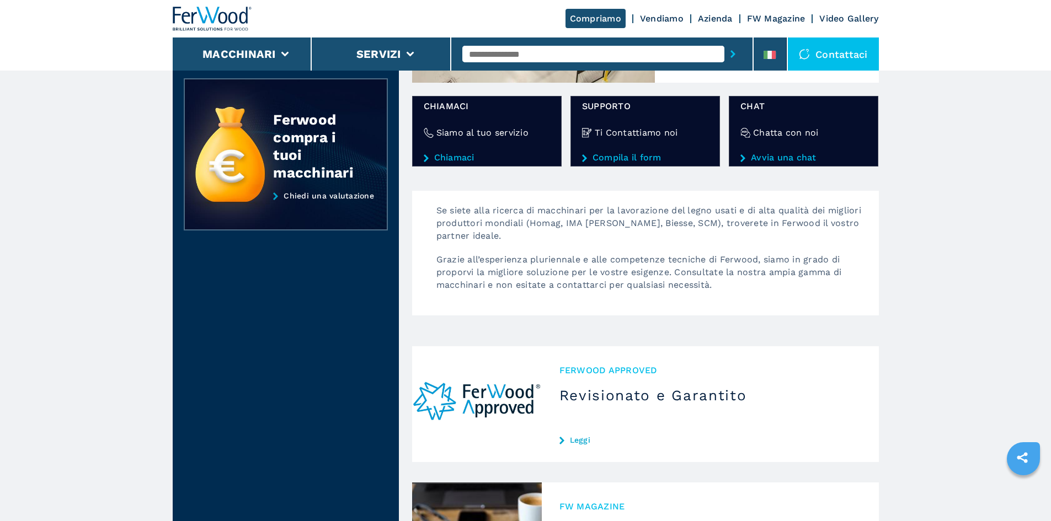
scroll to position [276, 0]
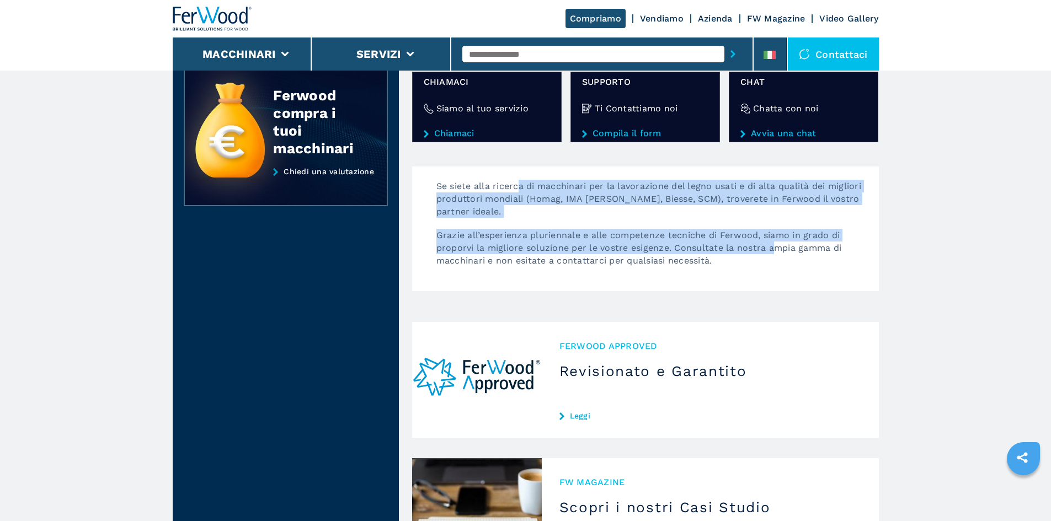
drag, startPoint x: 530, startPoint y: 191, endPoint x: 776, endPoint y: 247, distance: 252.2
click at [776, 247] on div "Se siete alla ricerca di macchinari per la lavorazione del legno usati e di alt…" at bounding box center [651, 229] width 453 height 98
click at [776, 247] on p "Grazie all’esperienza pluriennale e alle competenze tecniche di Ferwood, siamo …" at bounding box center [651, 253] width 453 height 49
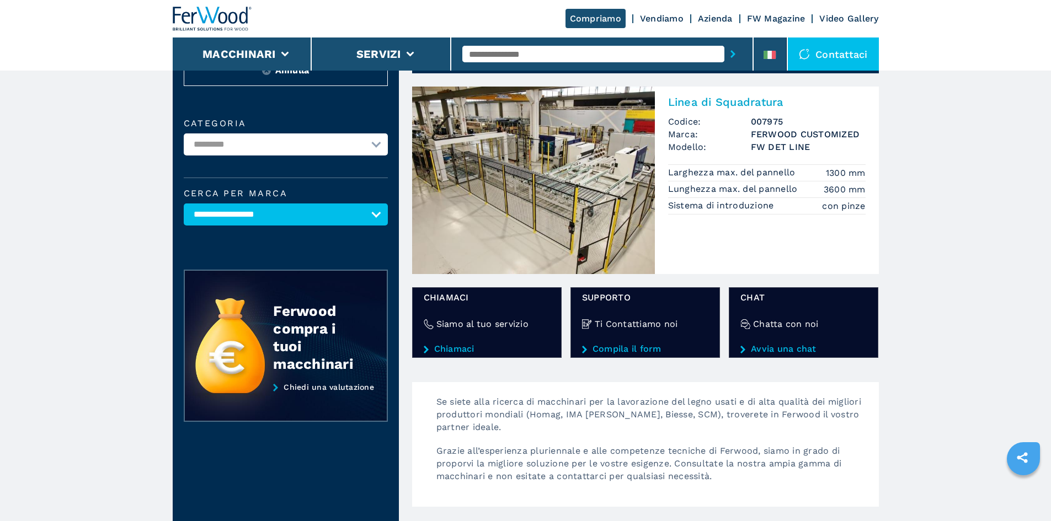
scroll to position [0, 0]
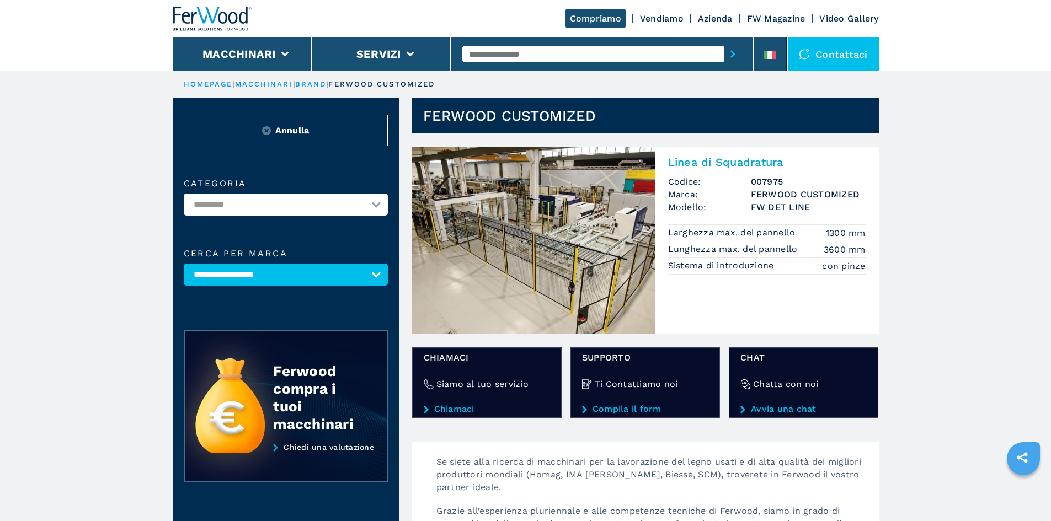
click at [241, 22] on img at bounding box center [212, 19] width 79 height 24
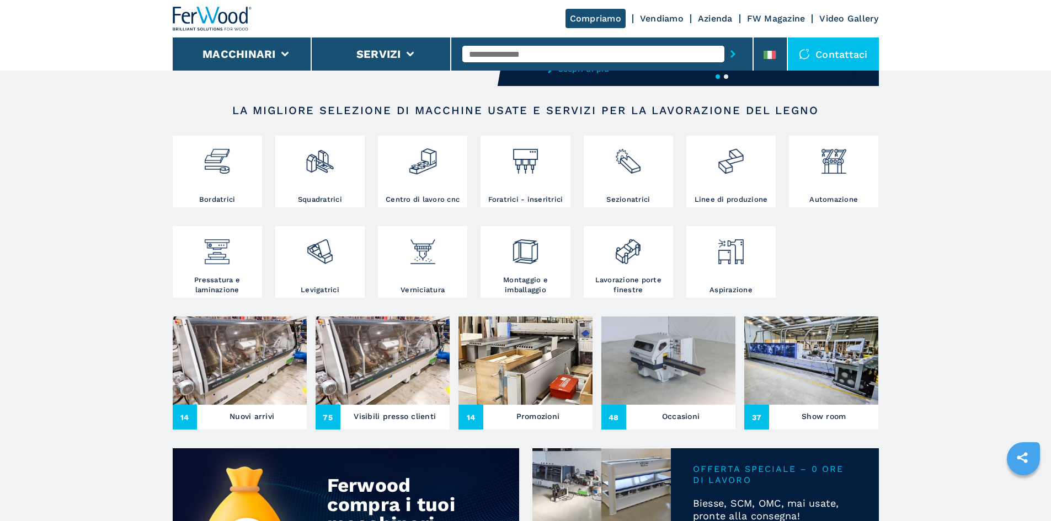
scroll to position [441, 0]
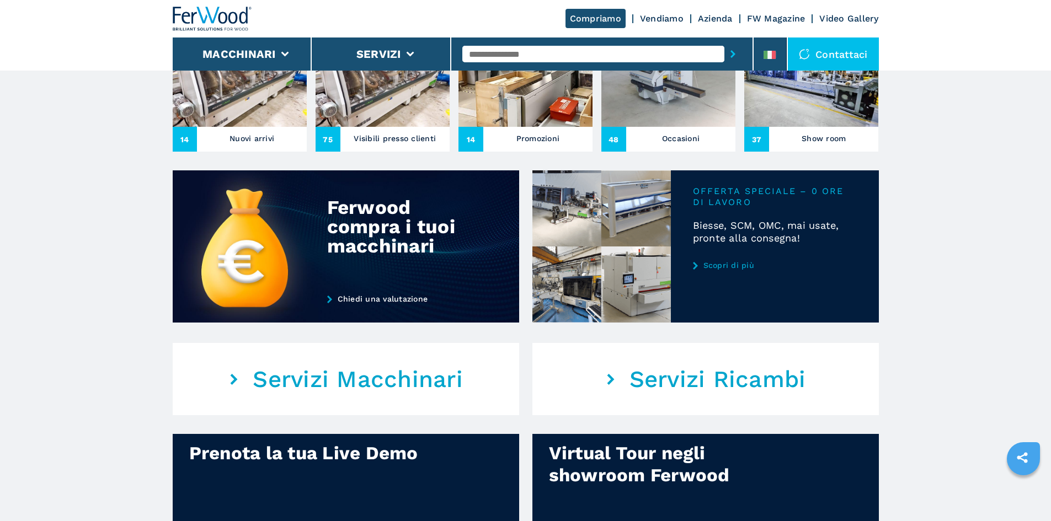
click at [731, 270] on link "Scopri di più" at bounding box center [775, 265] width 164 height 9
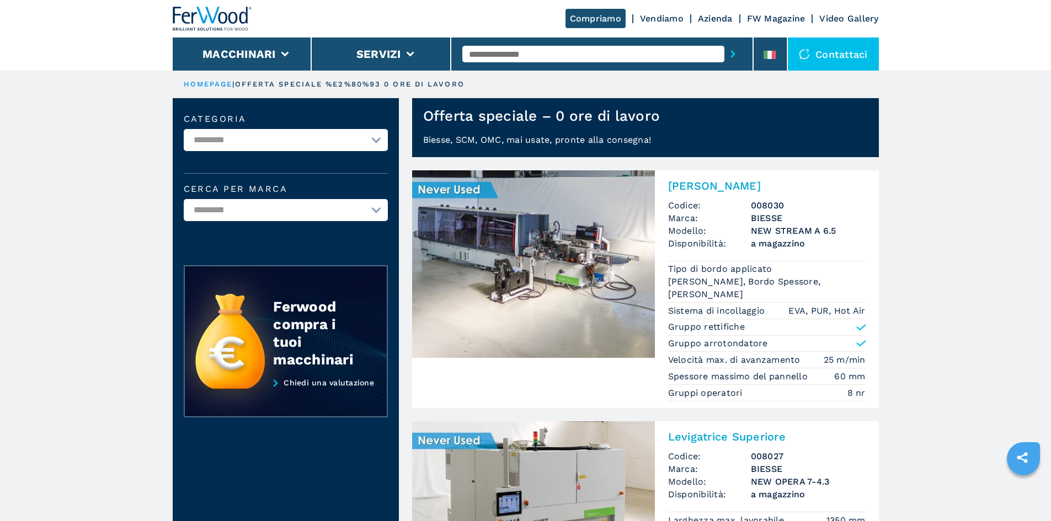
click at [707, 10] on div "Compriamo Vendiamo Azienda FW Magazine Video Gallery" at bounding box center [526, 19] width 706 height 38
click at [704, 20] on link "Azienda" at bounding box center [715, 18] width 35 height 10
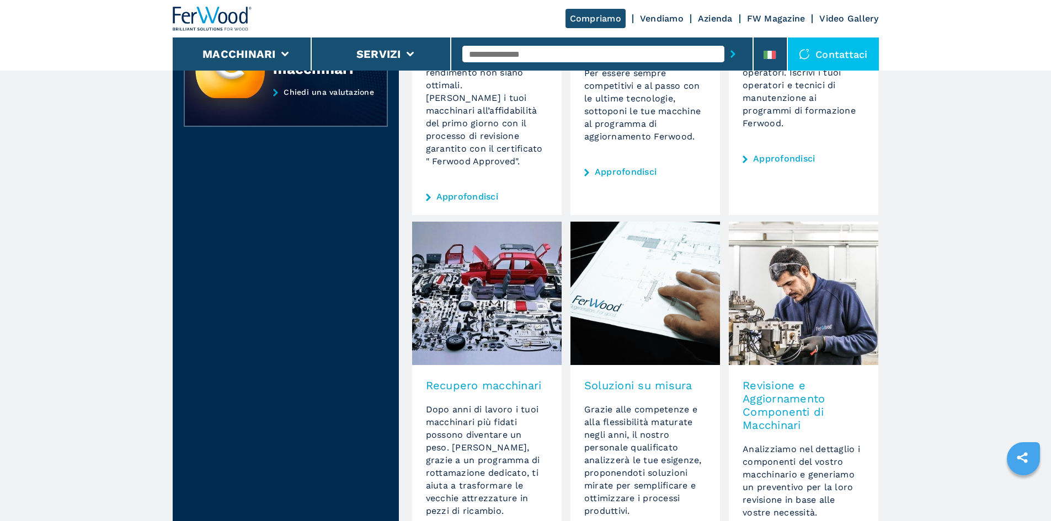
scroll to position [552, 0]
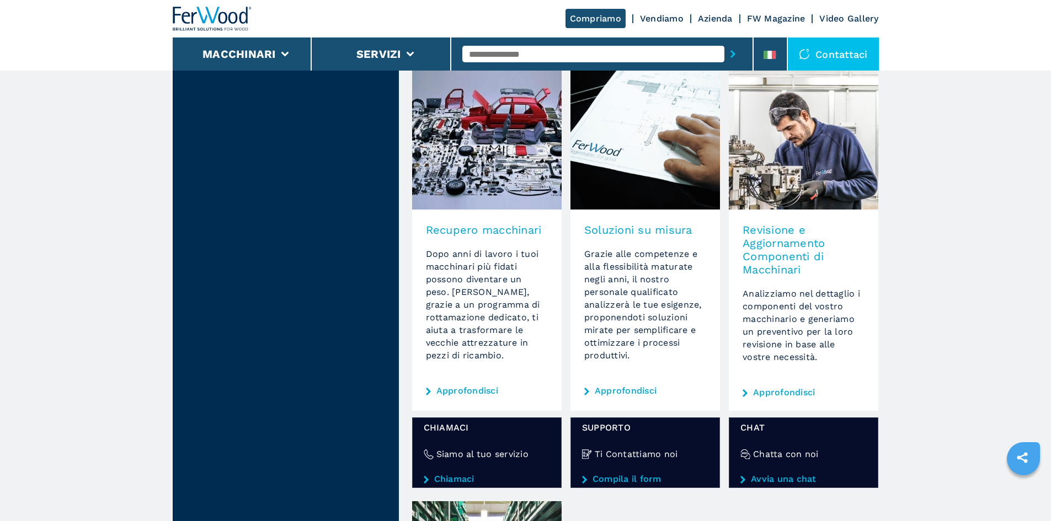
click at [614, 392] on link "Approfondisci" at bounding box center [626, 391] width 62 height 9
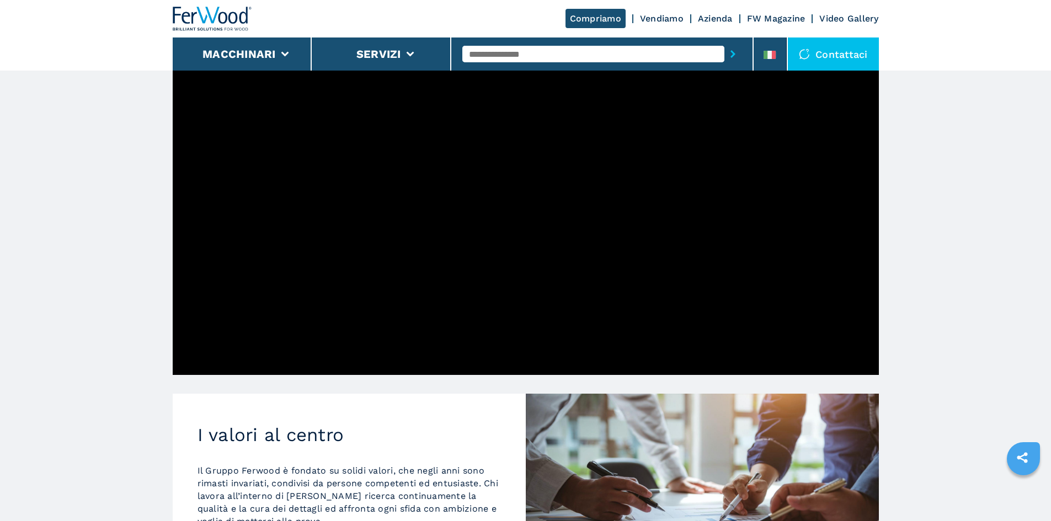
scroll to position [372, 0]
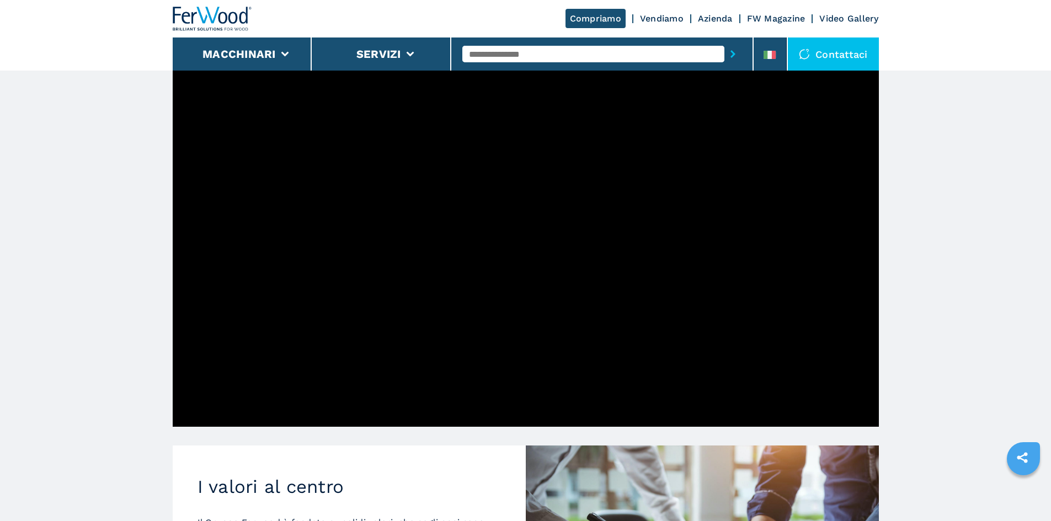
click at [573, 11] on link "Compriamo" at bounding box center [595, 18] width 60 height 19
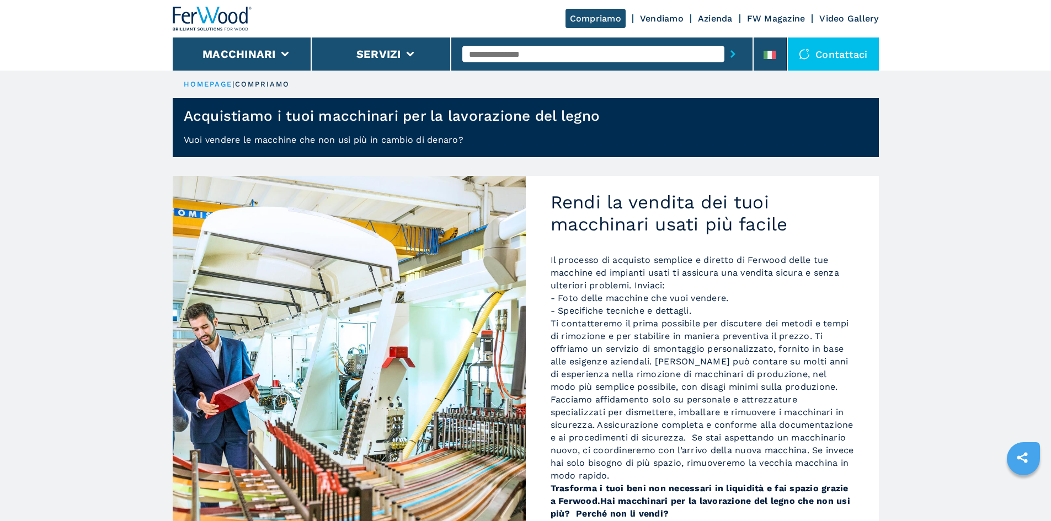
click at [661, 22] on link "Vendiamo" at bounding box center [662, 18] width 44 height 10
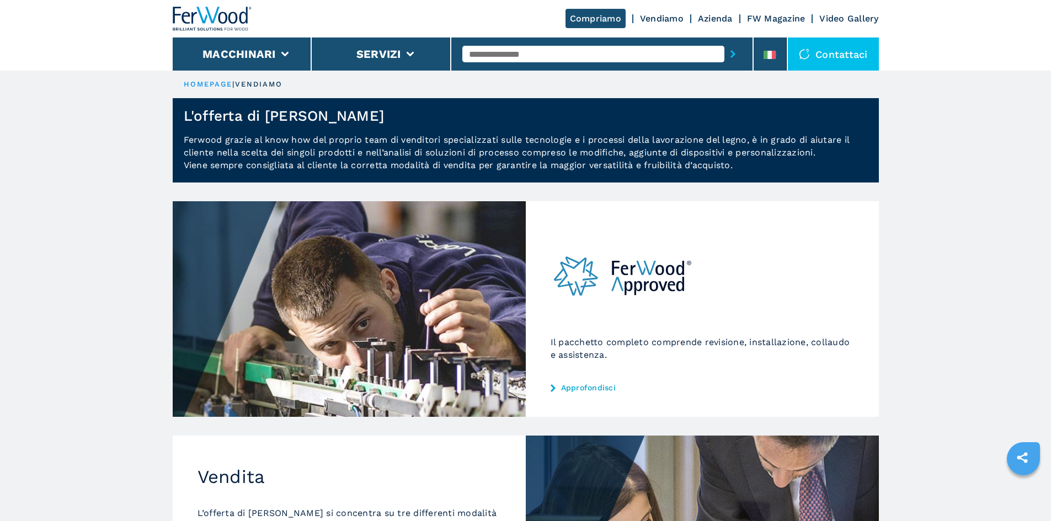
click at [614, 271] on img at bounding box center [622, 276] width 145 height 85
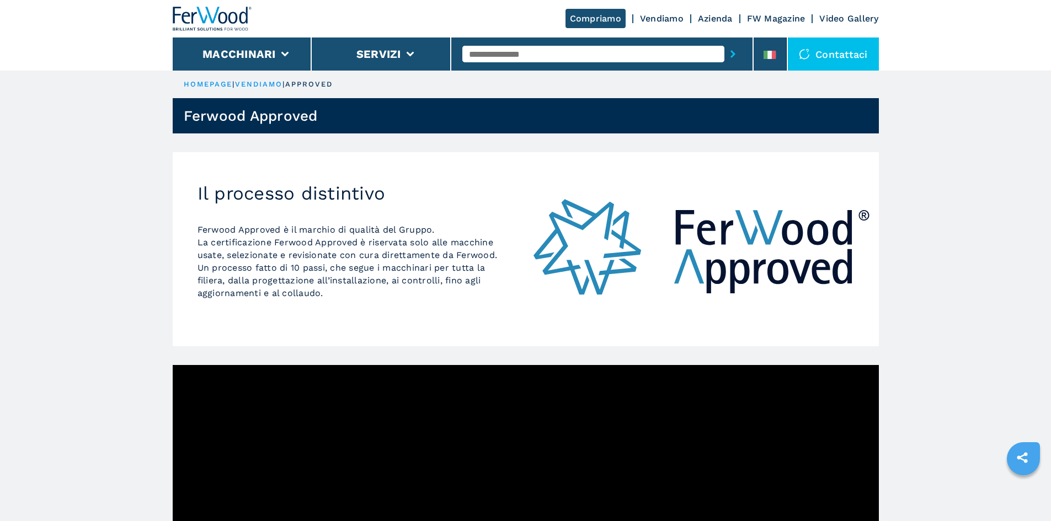
click at [284, 191] on h2 "Il processo distintivo" at bounding box center [348, 194] width 303 height 22
click at [358, 263] on p "Ferwood Approved è il marchio di qualità del Gruppo. La certificazione Ferwood …" at bounding box center [348, 261] width 303 height 76
click at [740, 252] on img at bounding box center [702, 249] width 353 height 194
click at [409, 53] on icon at bounding box center [410, 54] width 8 height 5
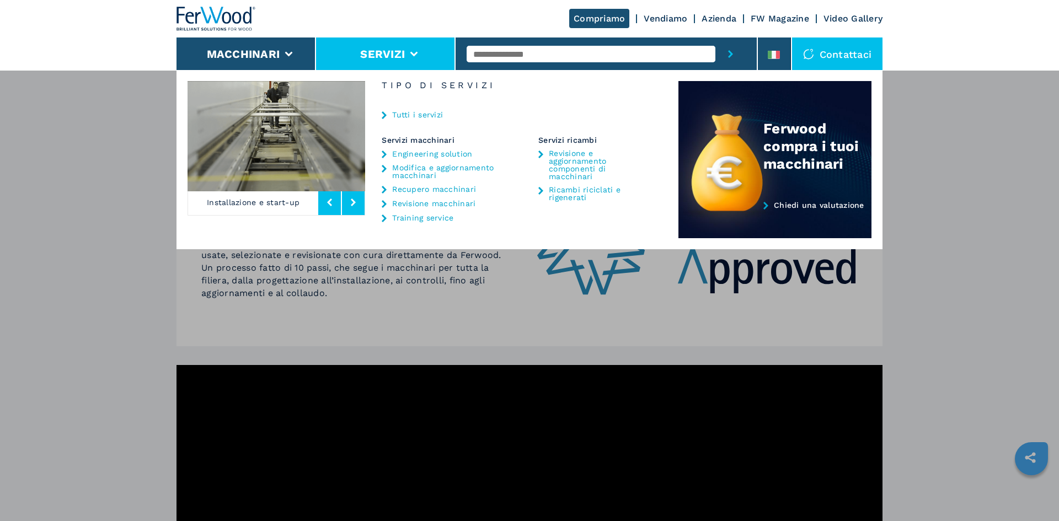
click at [353, 202] on icon at bounding box center [353, 203] width 5 height 8
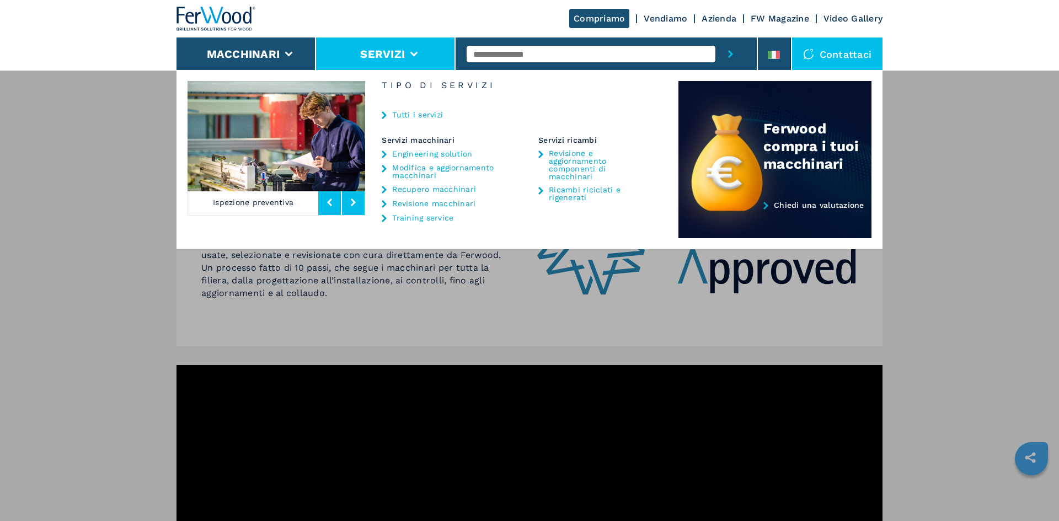
click at [430, 115] on link "Tutti i servizi" at bounding box center [417, 115] width 51 height 8
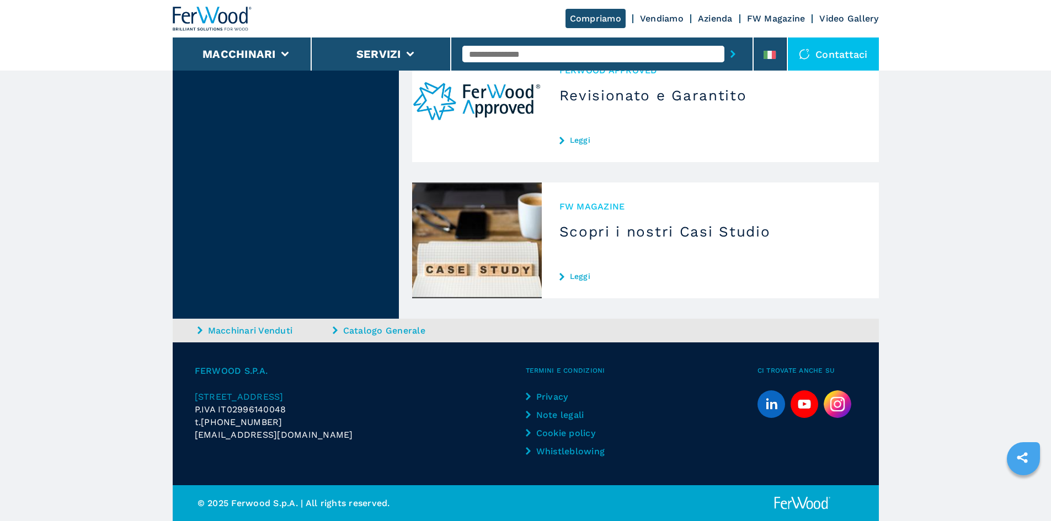
scroll to position [1133, 0]
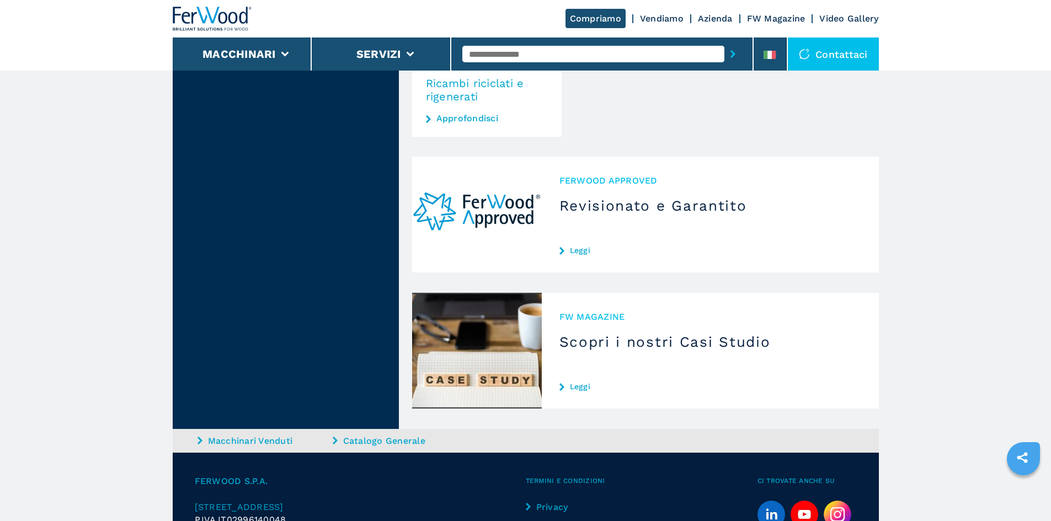
click at [598, 192] on div "Ferwood Approved Revisionato e Garantito Leggi" at bounding box center [710, 215] width 337 height 116
